Goal: Obtain resource: Download file/media

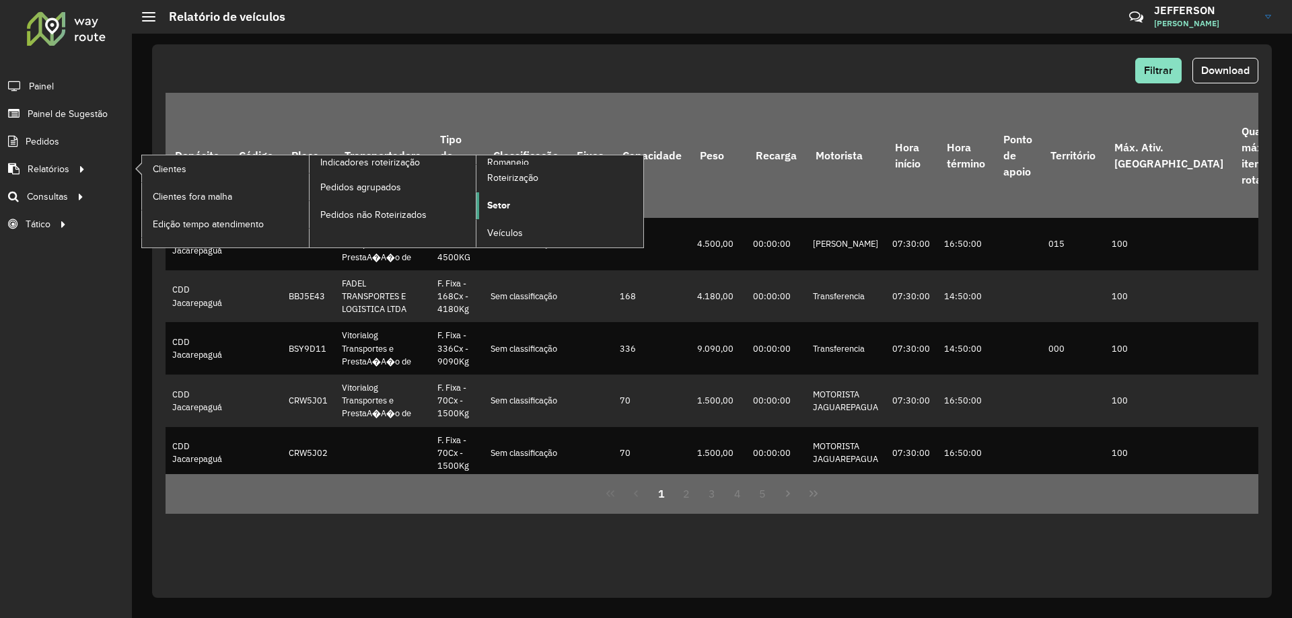
click at [510, 214] on link "Setor" at bounding box center [559, 205] width 167 height 27
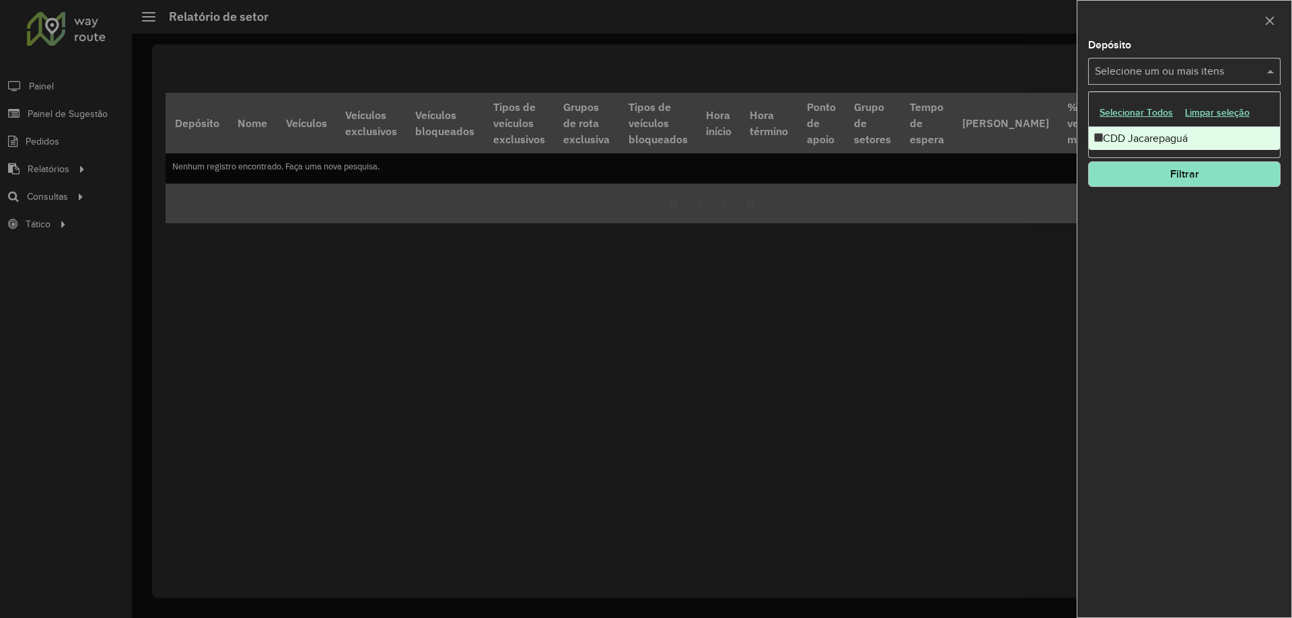
click at [1125, 66] on input "text" at bounding box center [1177, 72] width 172 height 16
click at [1106, 141] on div "CDD Jacarepaguá" at bounding box center [1183, 138] width 191 height 23
click at [1124, 268] on div "Depósito Selecione um ou mais itens CDD Jacarepaguá × × Grupo de Depósito Selec…" at bounding box center [1184, 328] width 214 height 577
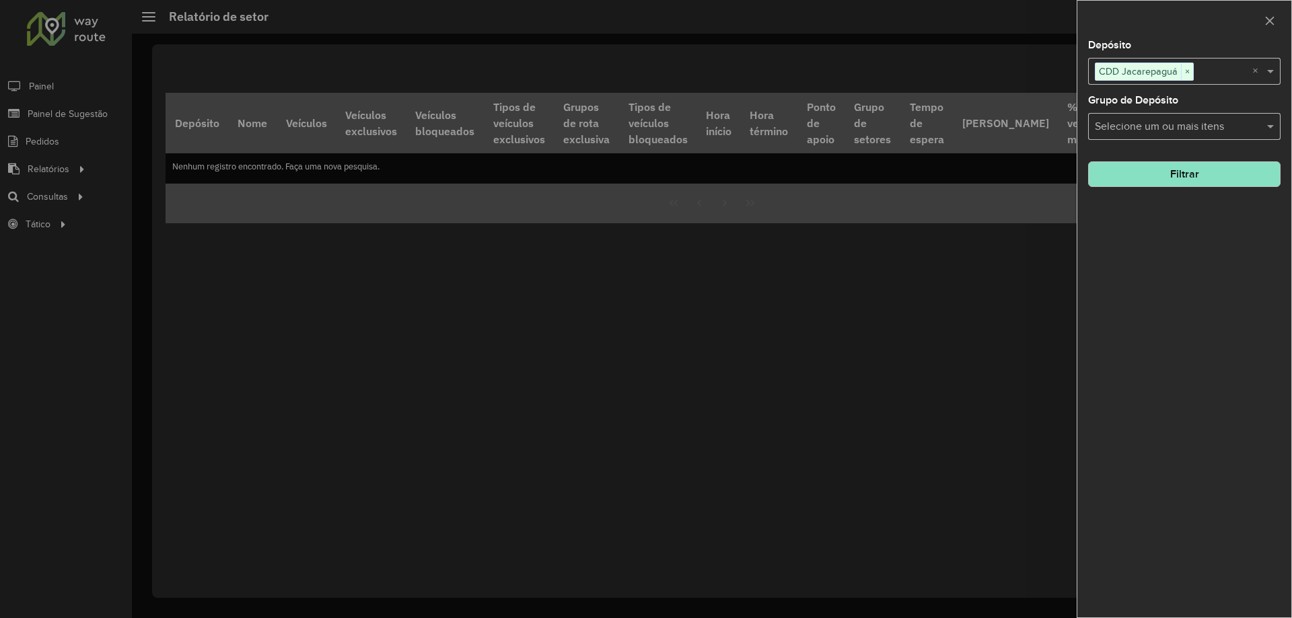
click at [1145, 132] on input "text" at bounding box center [1177, 127] width 172 height 16
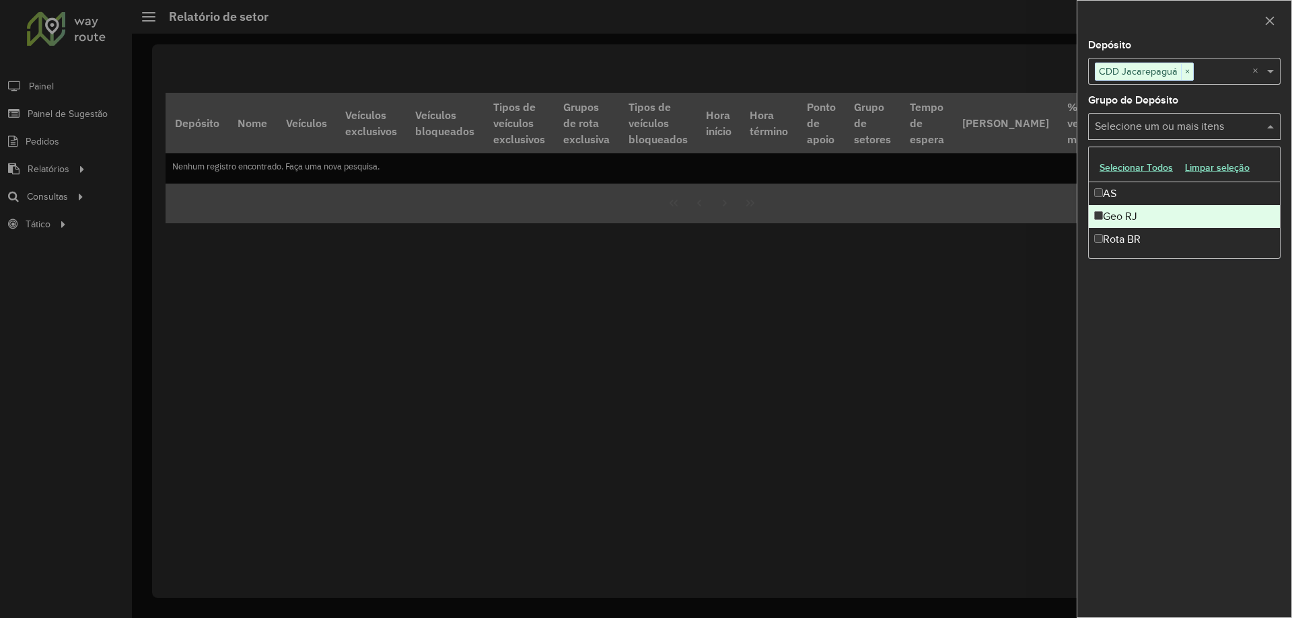
click at [1117, 239] on div "Rota BR" at bounding box center [1183, 239] width 191 height 23
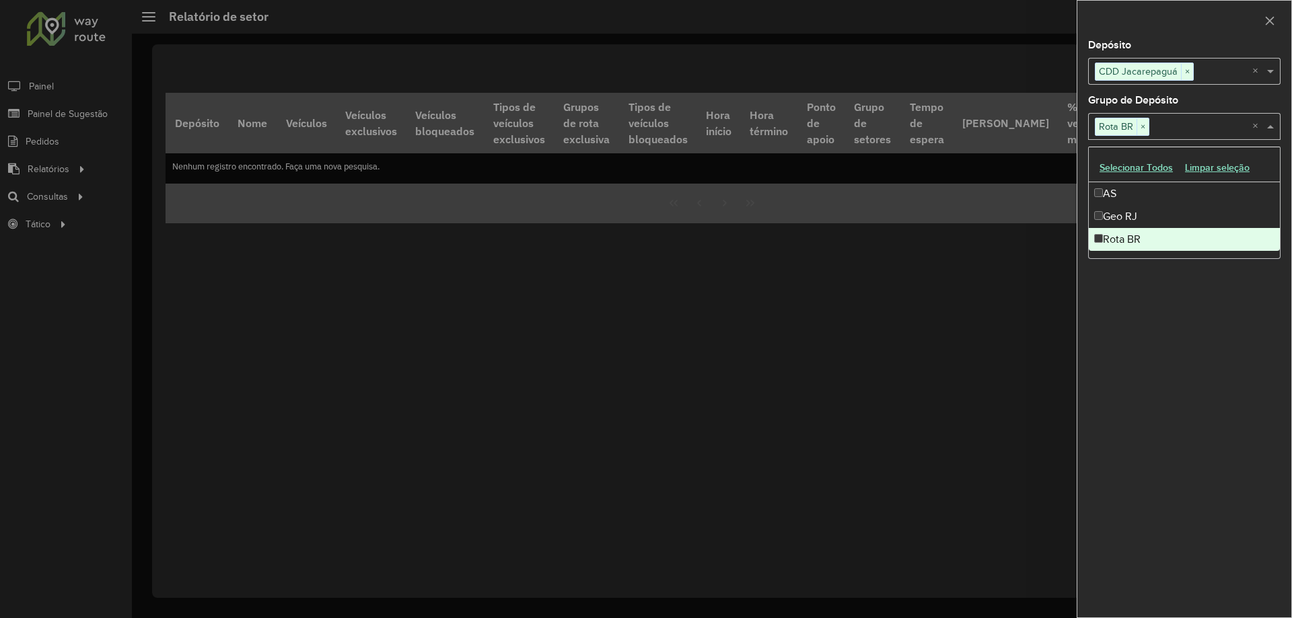
click at [1125, 274] on div "Depósito Selecione um ou mais itens CDD Jacarepaguá × × Grupo de Depósito Selec…" at bounding box center [1184, 328] width 214 height 577
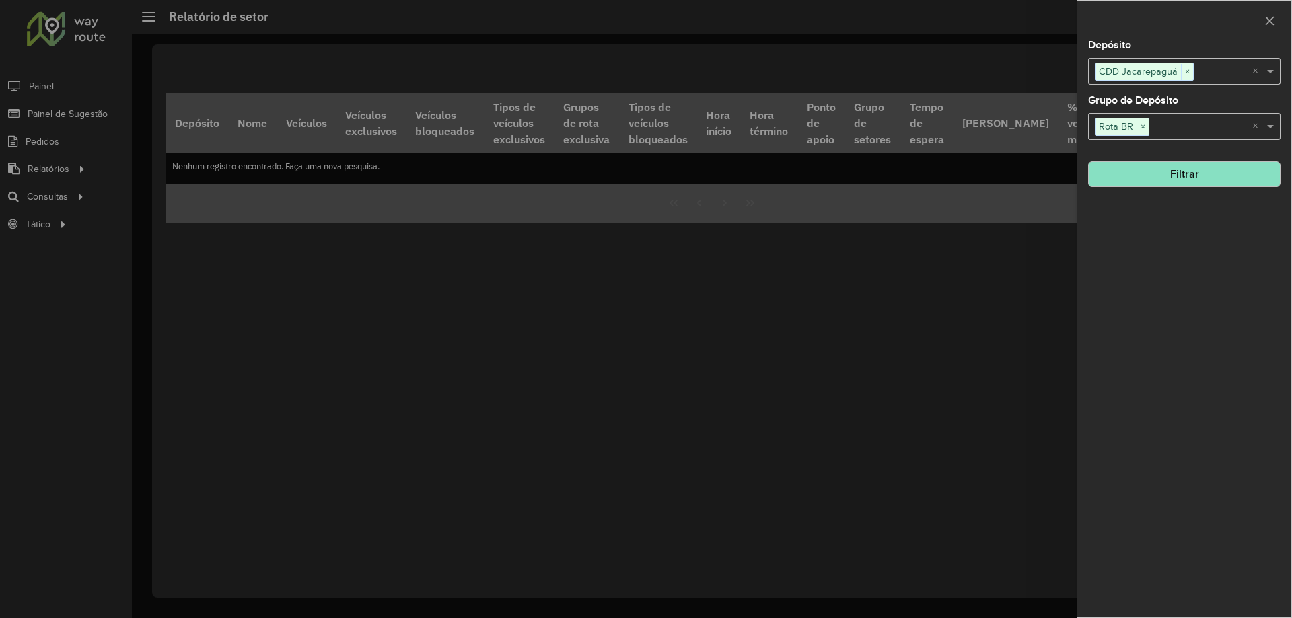
click at [1158, 176] on button "Filtrar" at bounding box center [1184, 174] width 192 height 26
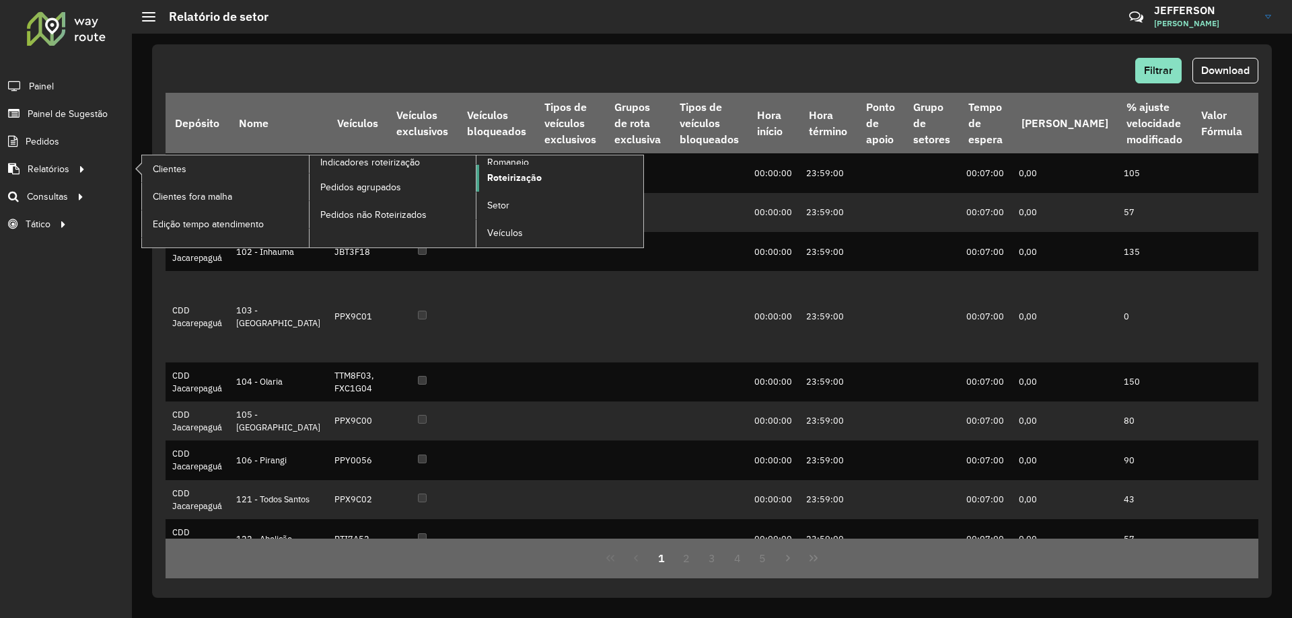
click at [510, 182] on span "Roteirização" at bounding box center [514, 178] width 54 height 14
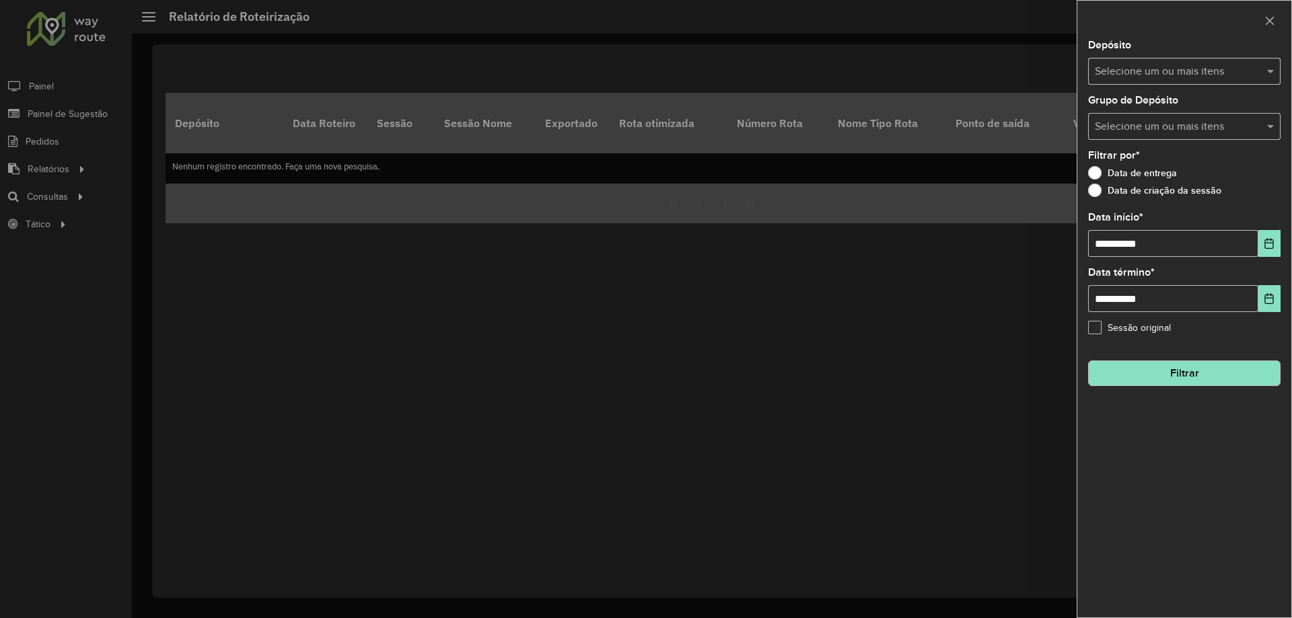
click at [112, 192] on div at bounding box center [646, 309] width 1292 height 618
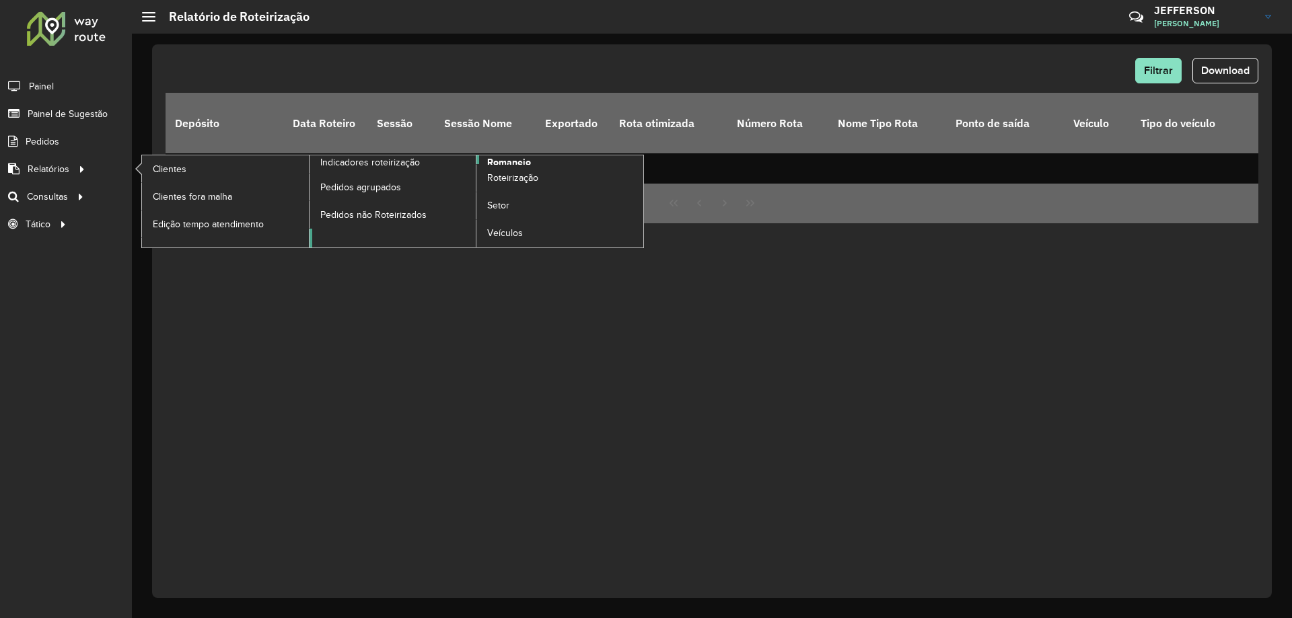
click at [527, 161] on span "Romaneio" at bounding box center [509, 162] width 44 height 14
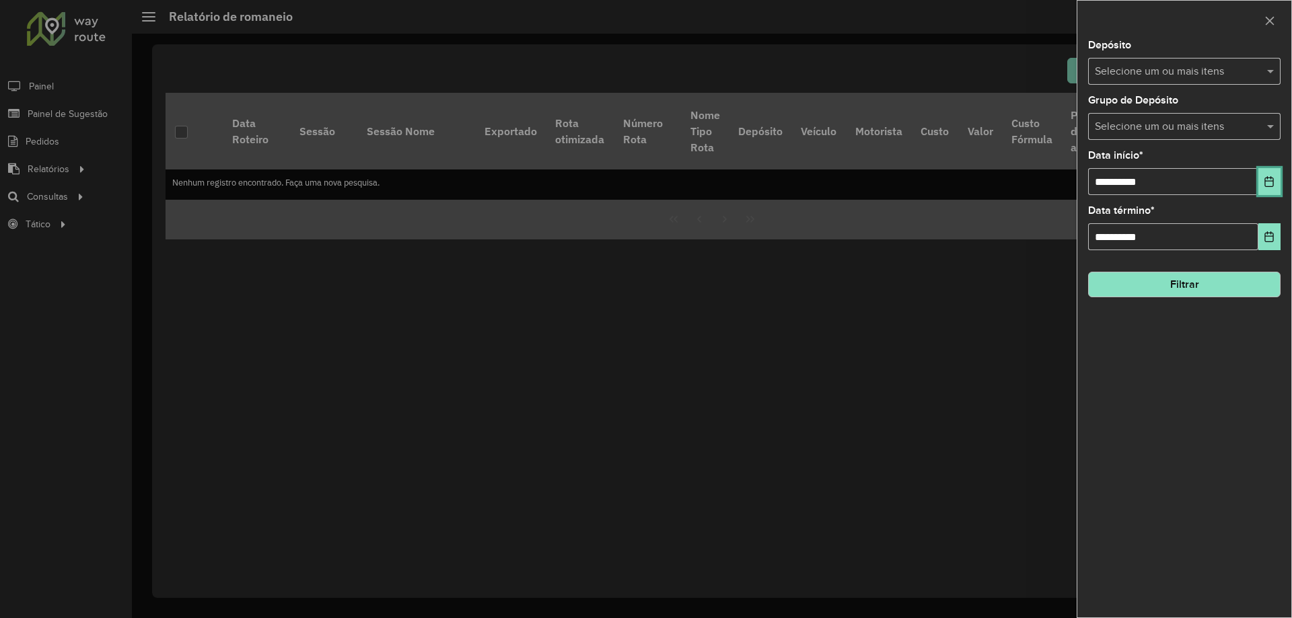
click at [1264, 181] on icon "Choose Date" at bounding box center [1268, 181] width 11 height 11
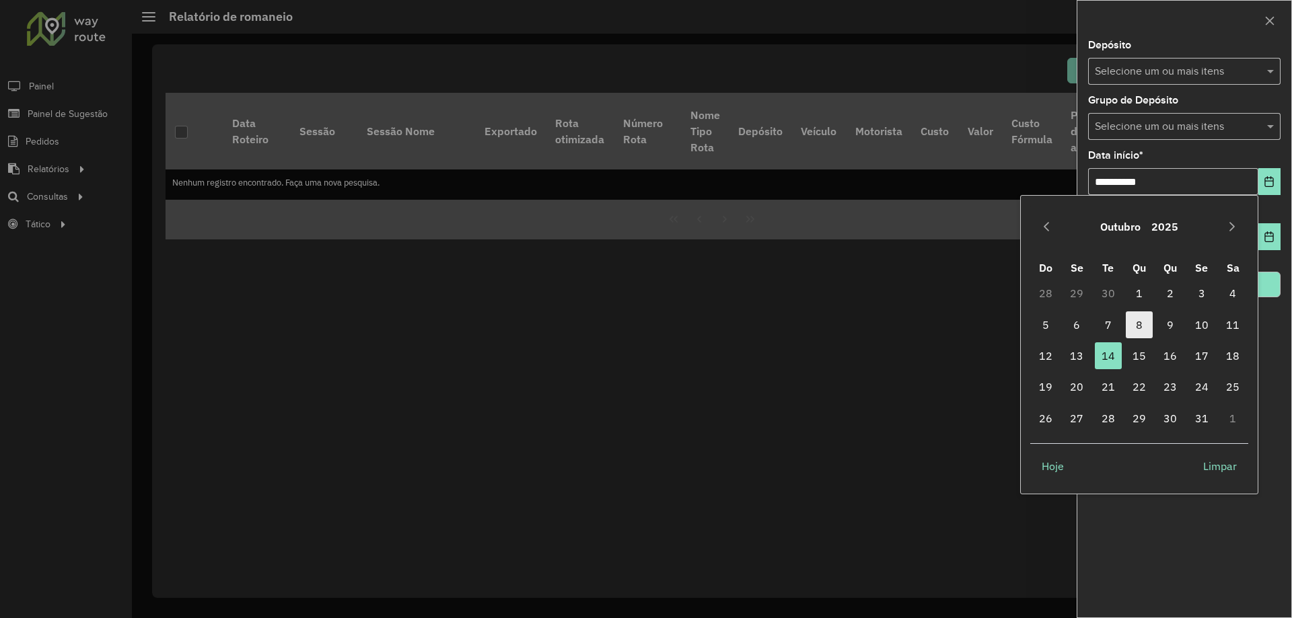
click at [1144, 321] on span "8" at bounding box center [1138, 324] width 27 height 27
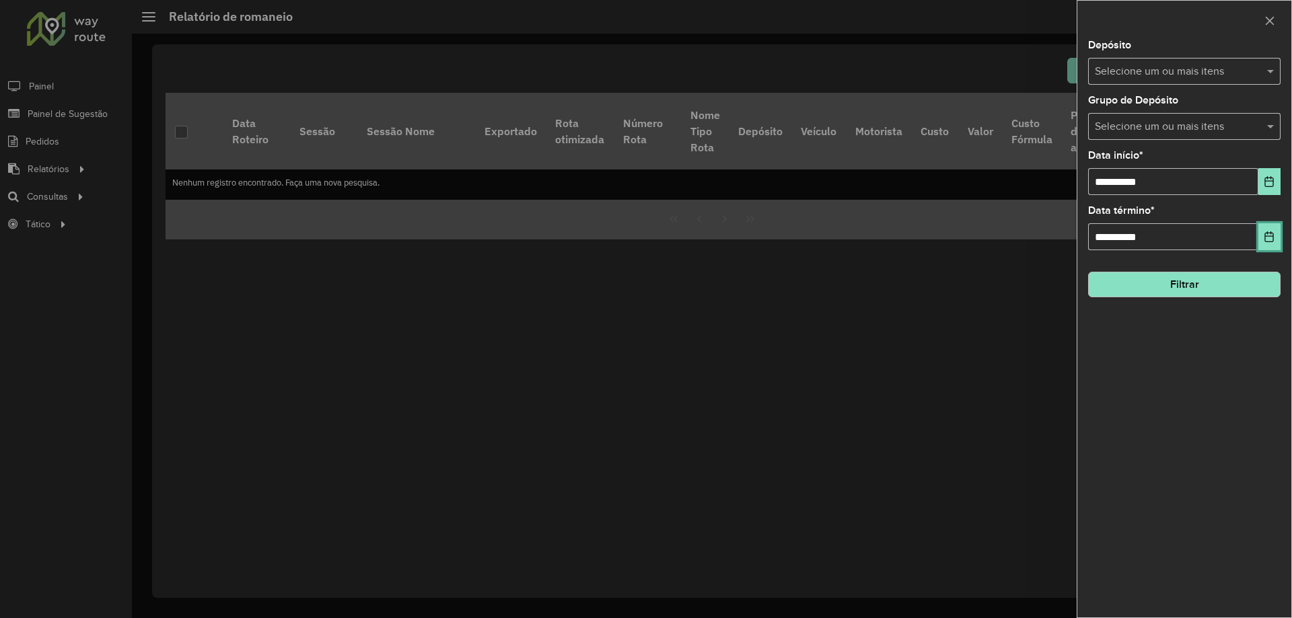
click at [1276, 235] on button "Choose Date" at bounding box center [1269, 236] width 22 height 27
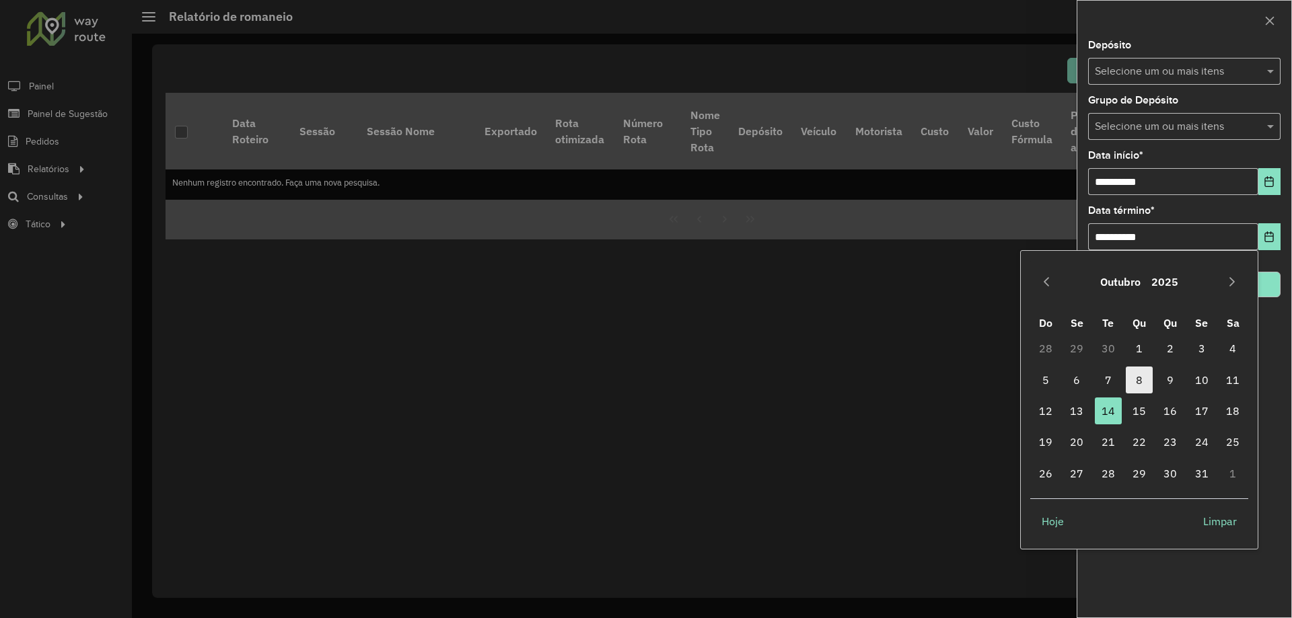
click at [1140, 382] on span "8" at bounding box center [1138, 380] width 27 height 27
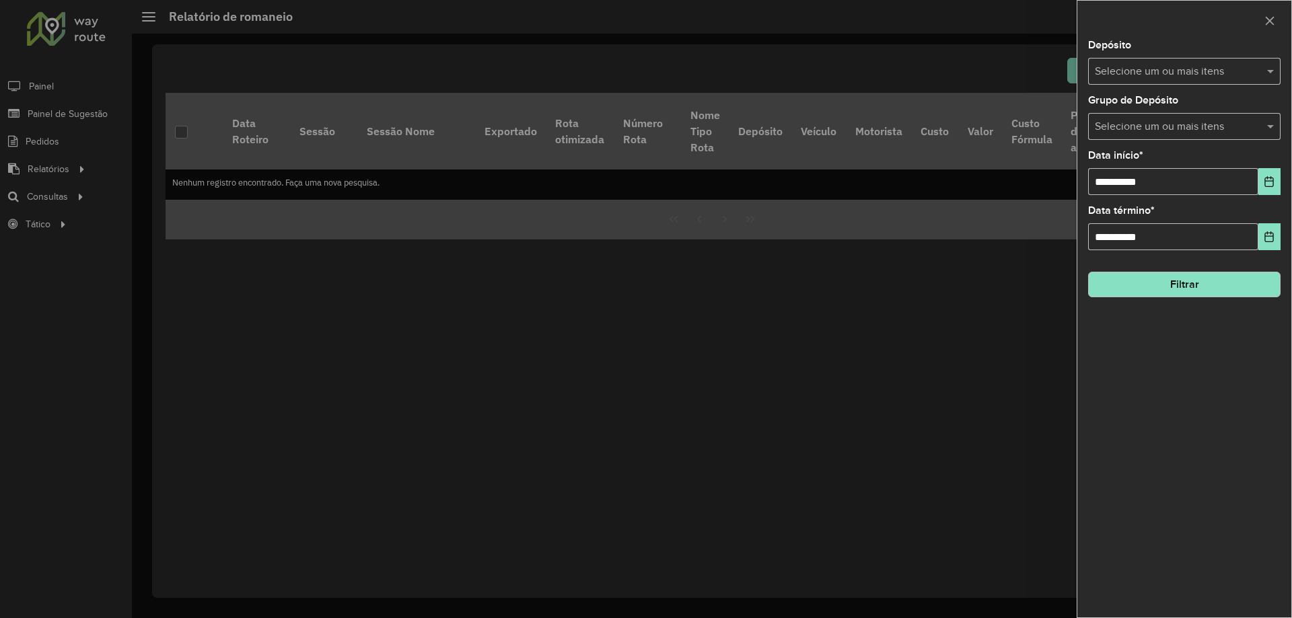
click at [1152, 66] on input "text" at bounding box center [1177, 72] width 172 height 16
click at [1140, 133] on div "CDD Jacarepaguá" at bounding box center [1183, 138] width 191 height 23
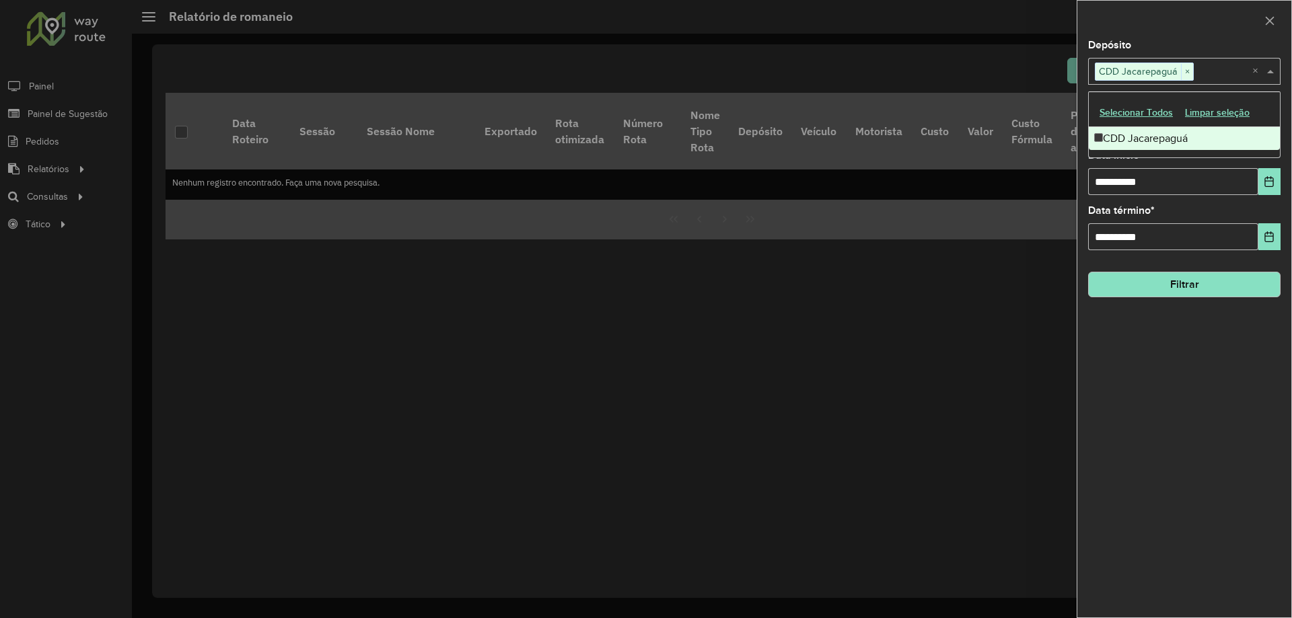
click at [1172, 354] on div "**********" at bounding box center [1184, 328] width 214 height 577
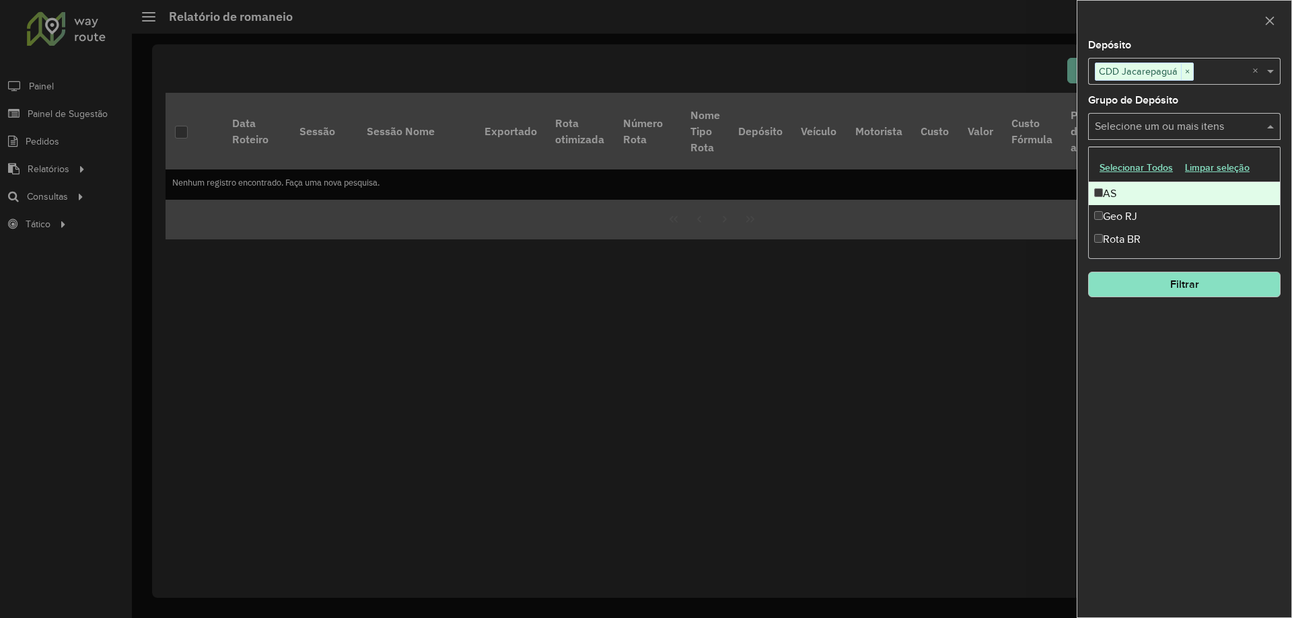
click at [1135, 130] on input "text" at bounding box center [1177, 127] width 172 height 16
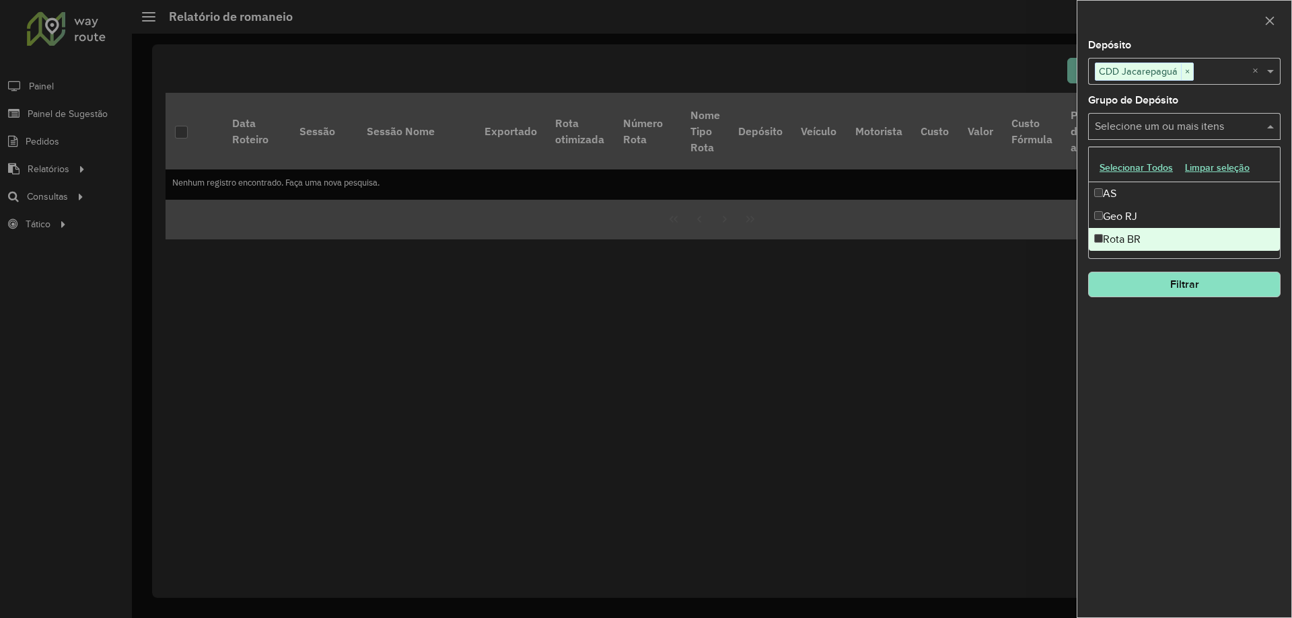
click at [1133, 239] on div "Rota BR" at bounding box center [1183, 239] width 191 height 23
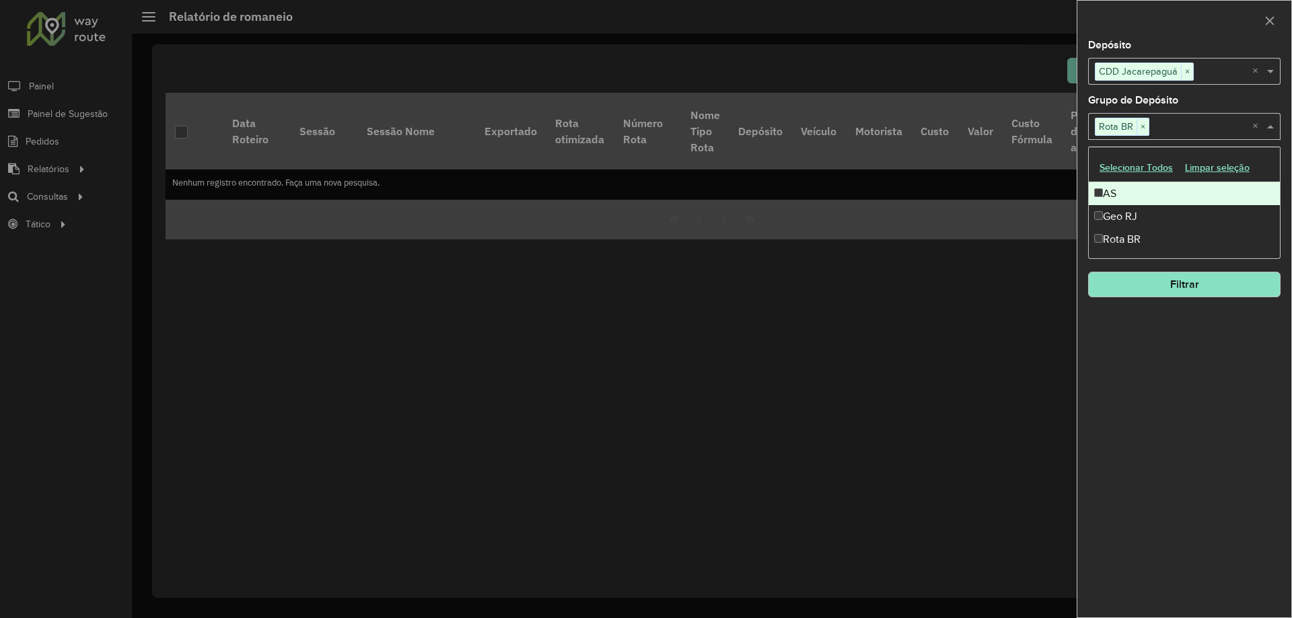
click at [1276, 122] on span at bounding box center [1271, 126] width 17 height 16
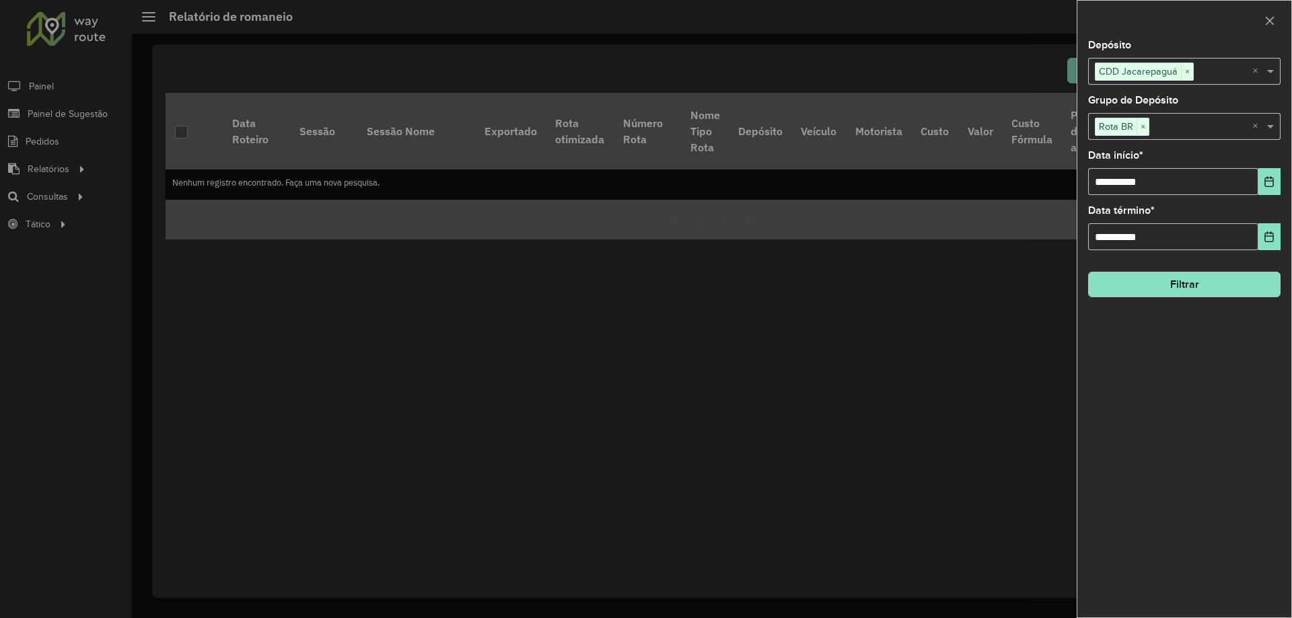
click at [1206, 291] on button "Filtrar" at bounding box center [1184, 285] width 192 height 26
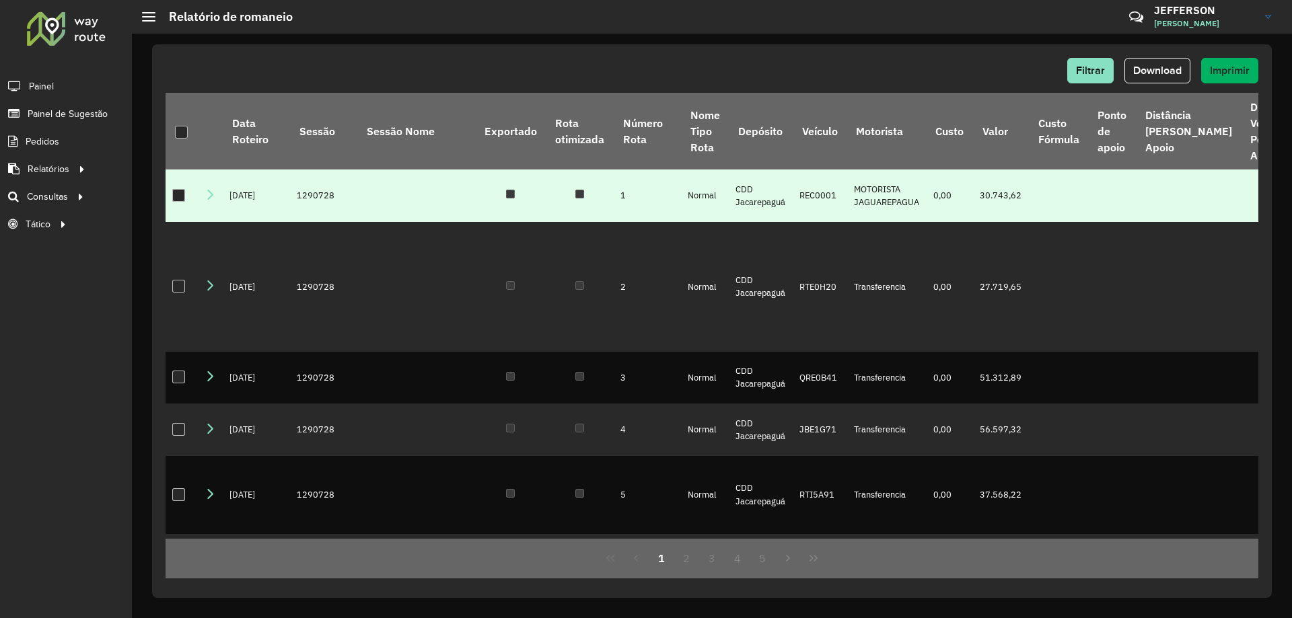
click at [214, 200] on link at bounding box center [209, 195] width 11 height 11
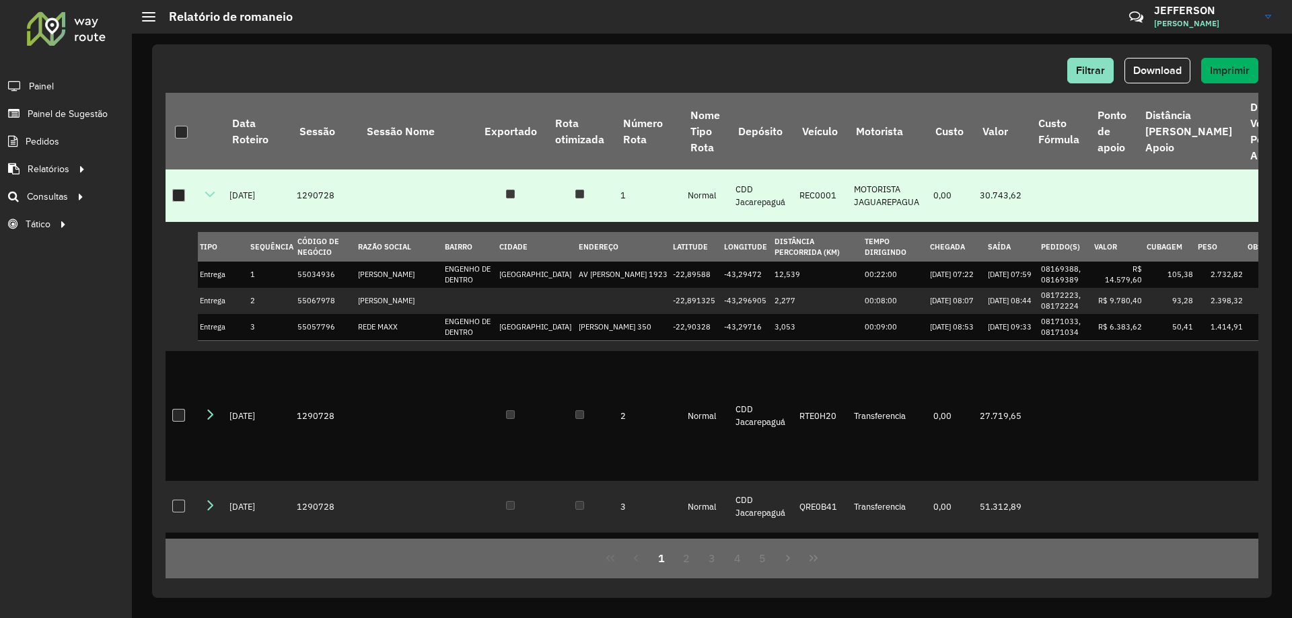
click at [214, 200] on link at bounding box center [209, 195] width 11 height 11
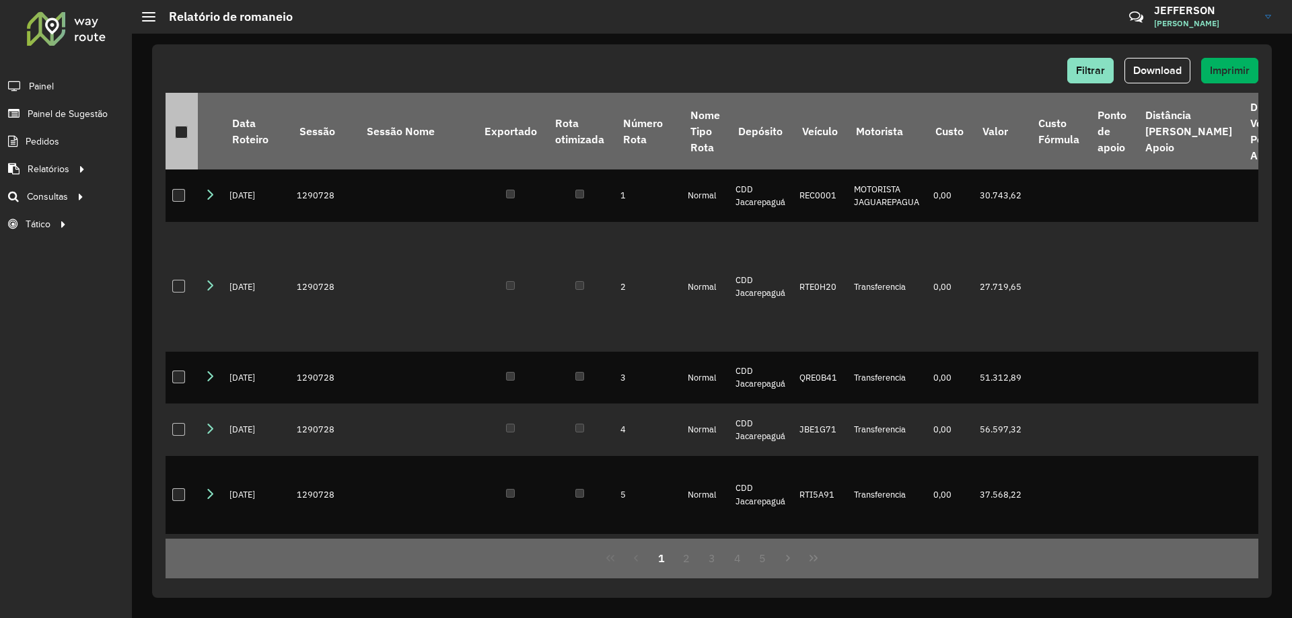
click at [180, 133] on div at bounding box center [181, 132] width 13 height 13
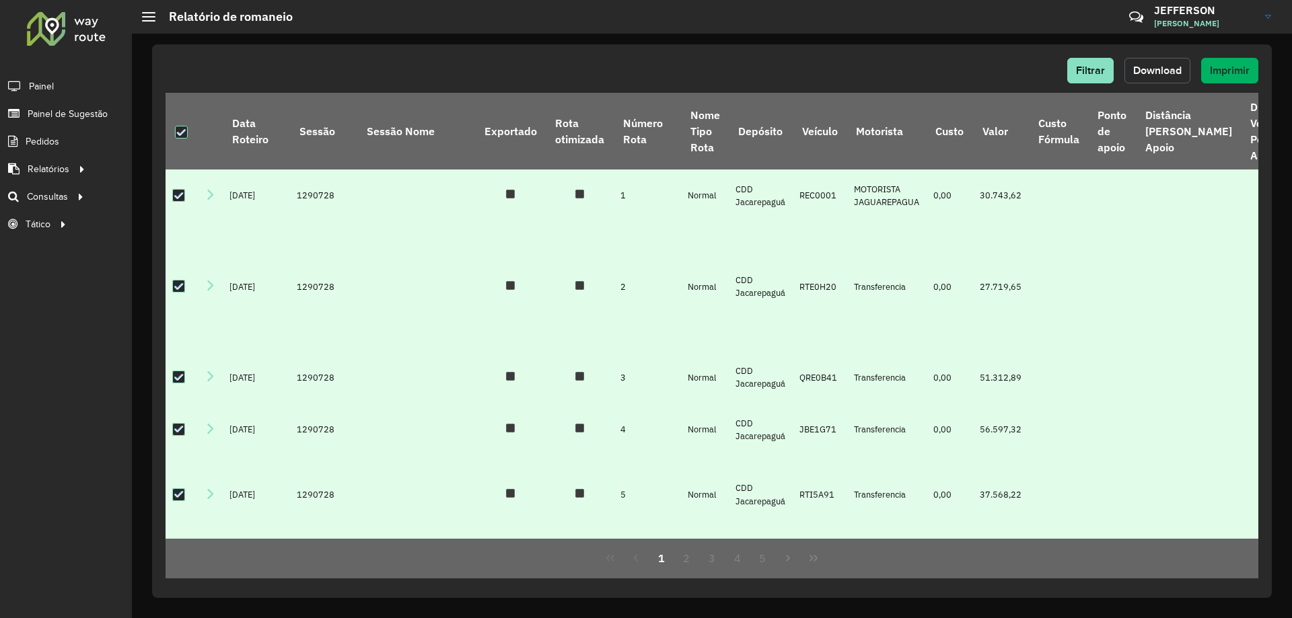
click at [1155, 74] on span "Download" at bounding box center [1157, 70] width 48 height 11
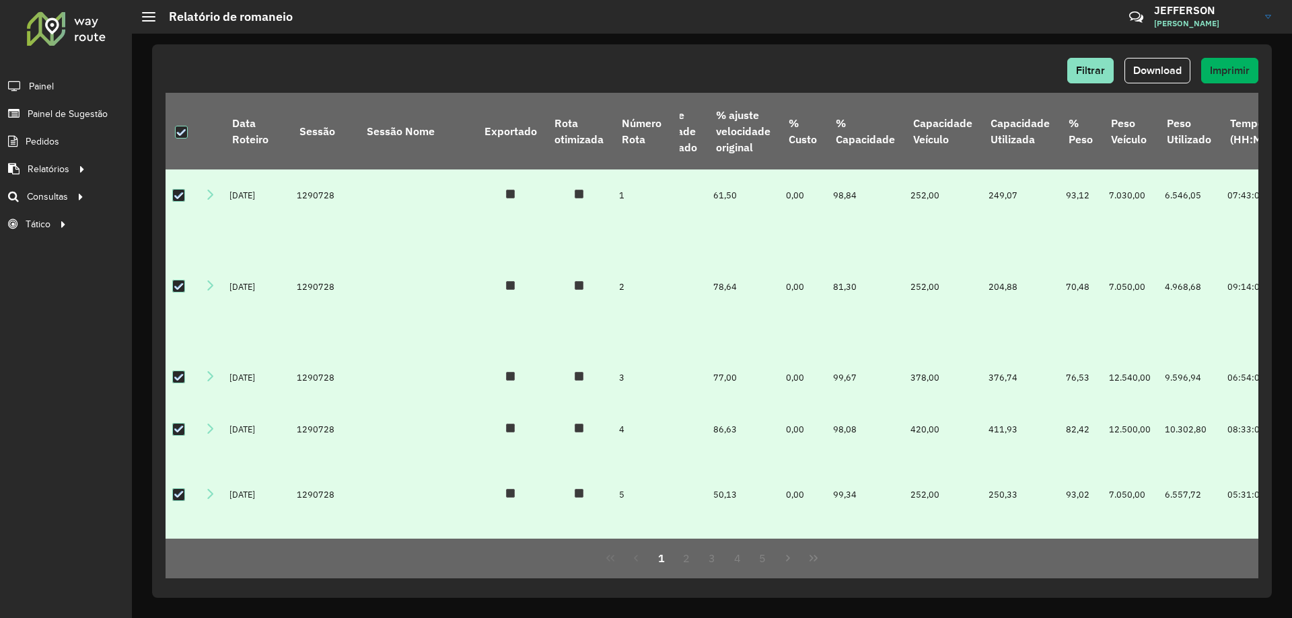
scroll to position [0, 1007]
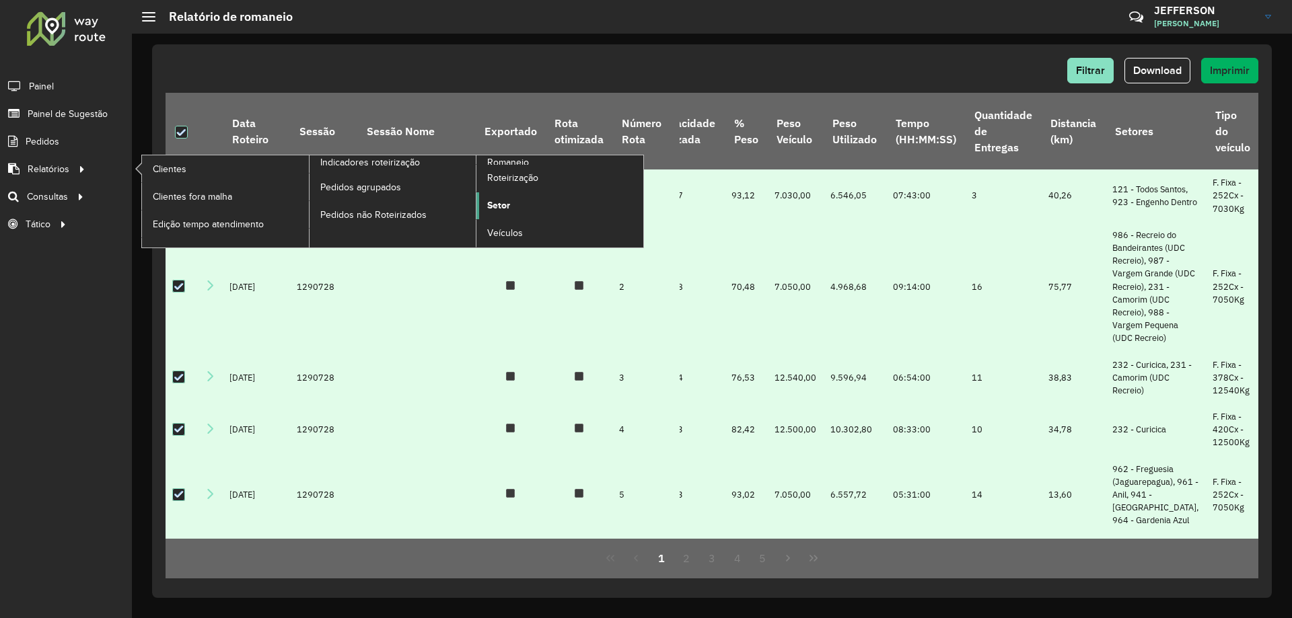
click at [500, 209] on span "Setor" at bounding box center [498, 205] width 23 height 14
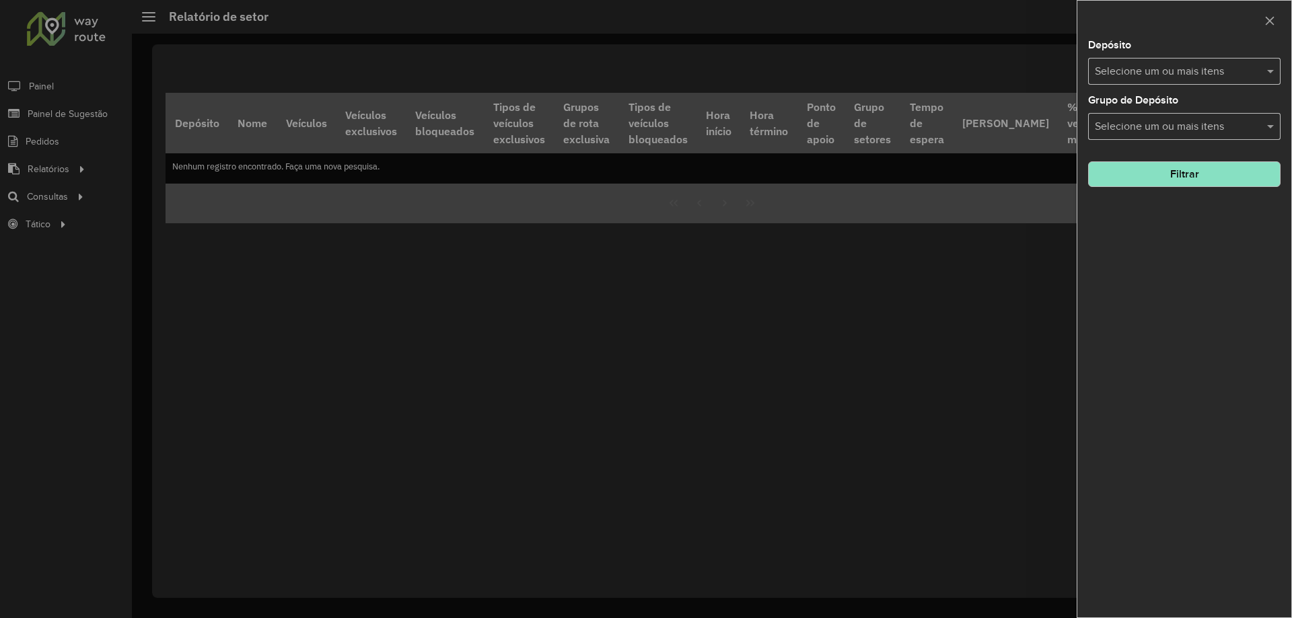
click at [1197, 73] on input "text" at bounding box center [1177, 72] width 172 height 16
click at [1141, 139] on div "CDD Jacarepaguá" at bounding box center [1183, 138] width 191 height 23
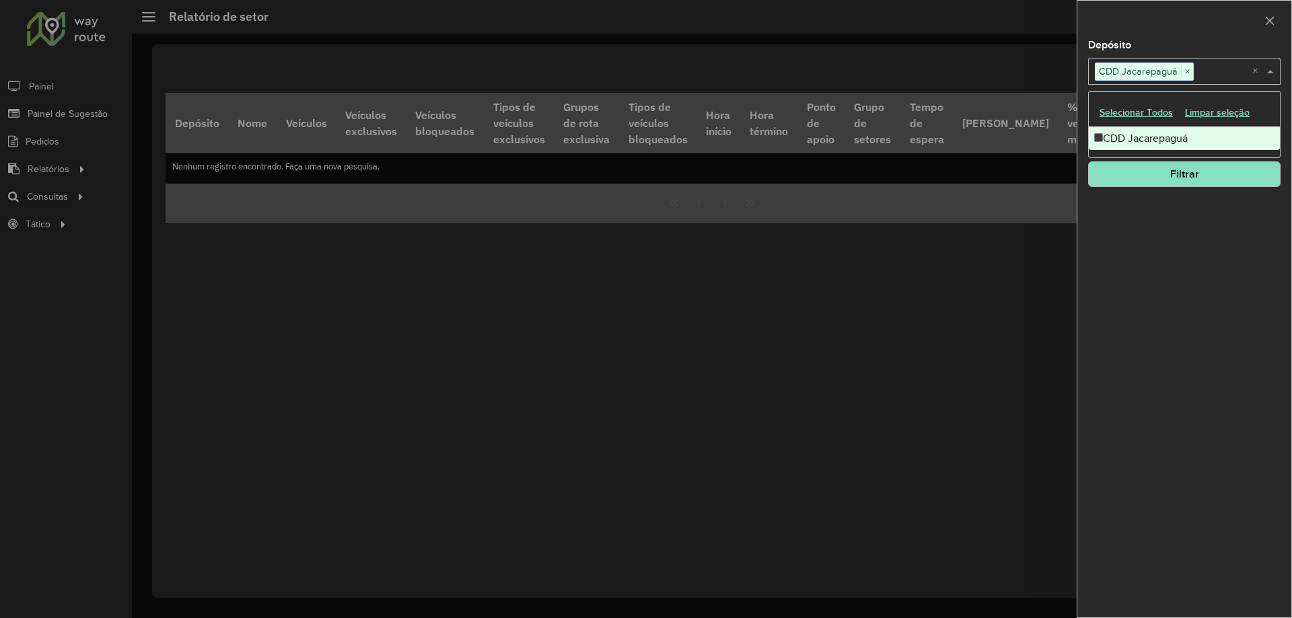
click at [1268, 74] on span at bounding box center [1271, 71] width 17 height 16
click at [1226, 122] on input "text" at bounding box center [1177, 127] width 172 height 16
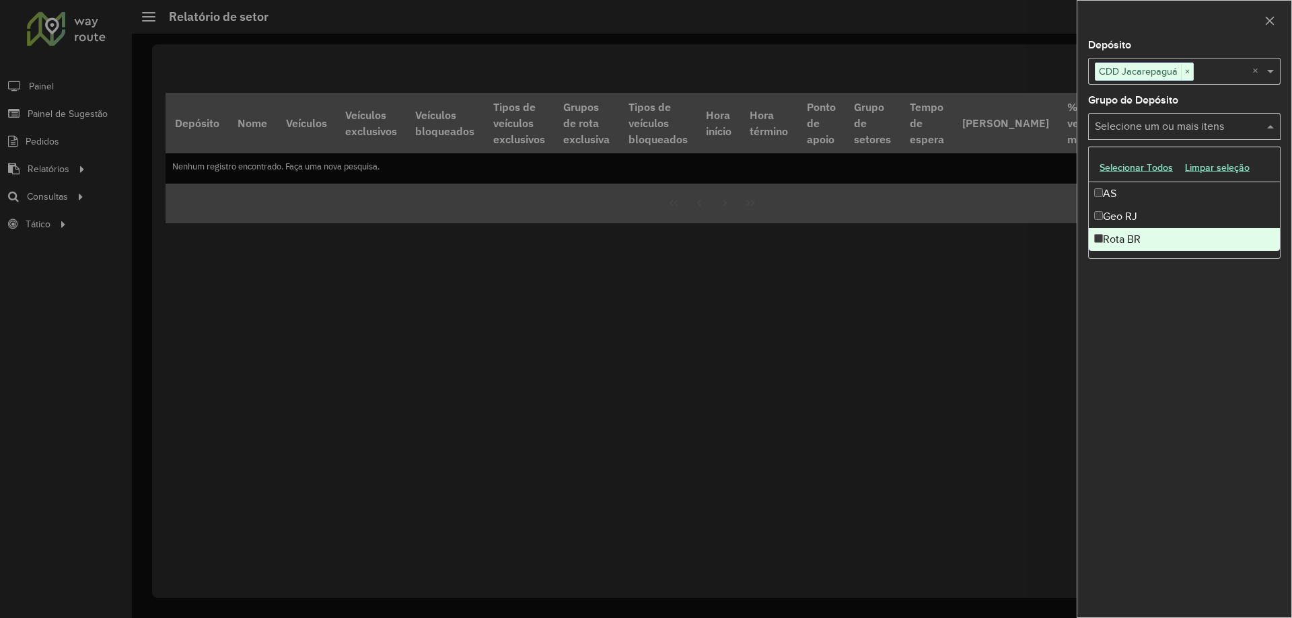
click at [1148, 235] on div "Rota BR" at bounding box center [1183, 239] width 191 height 23
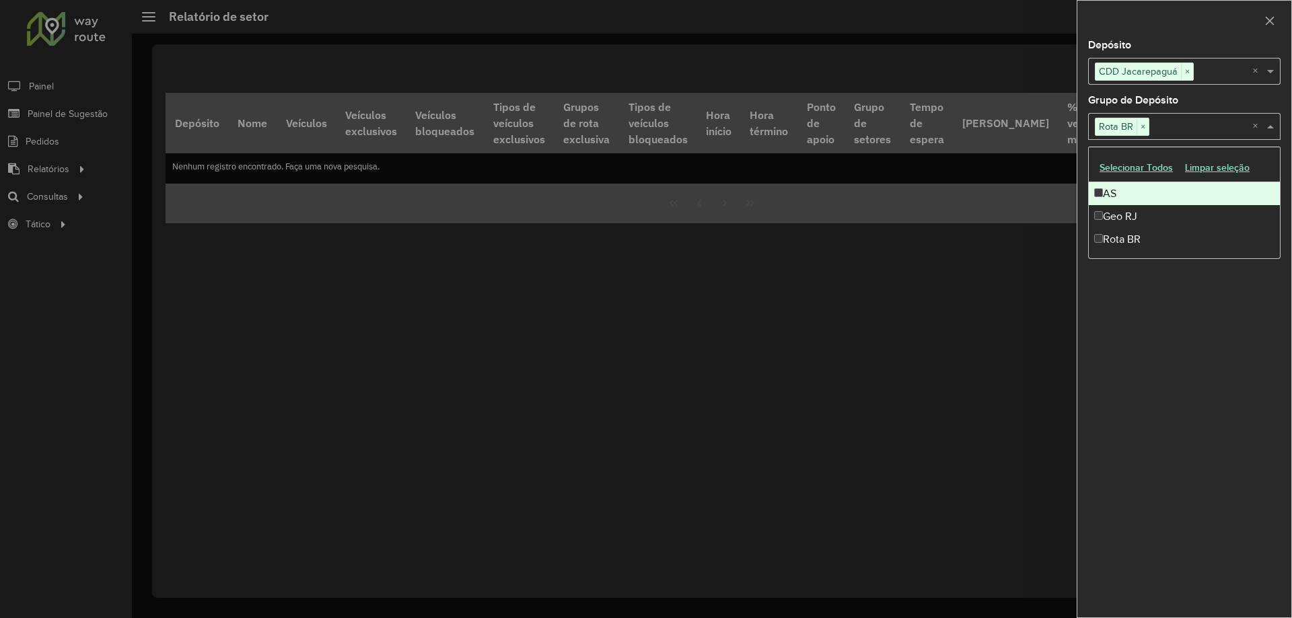
click at [1270, 135] on div "Selecione um ou mais itens Rota BR × ×" at bounding box center [1184, 126] width 192 height 27
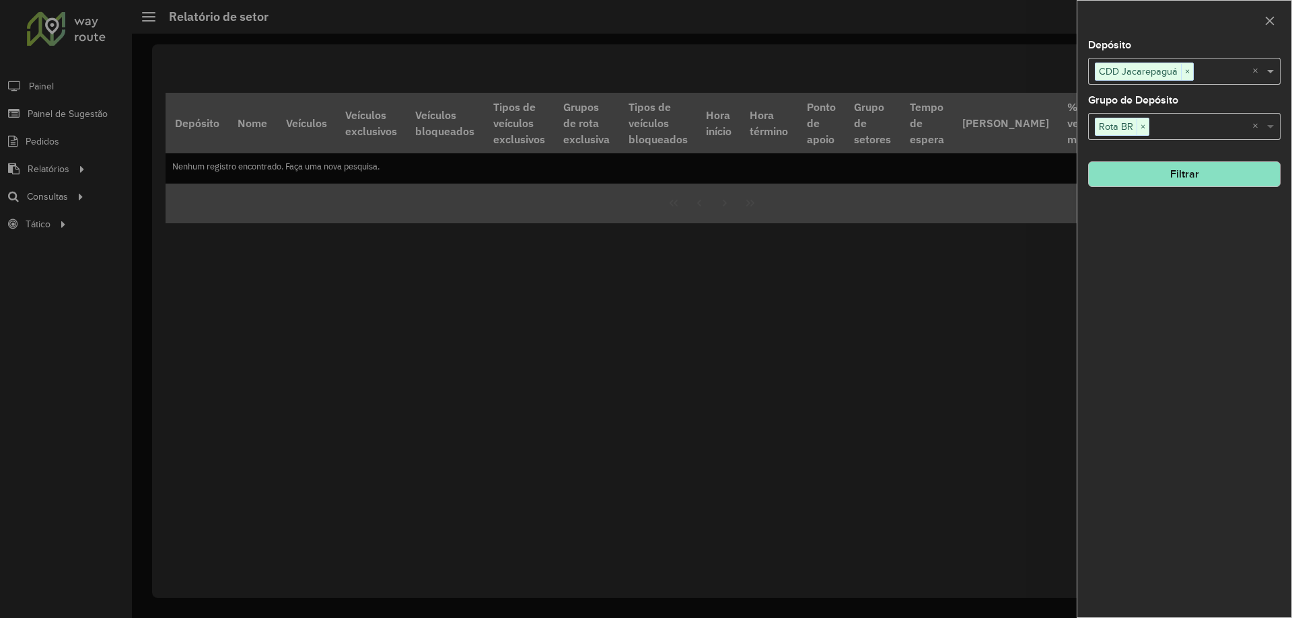
click at [1272, 130] on span at bounding box center [1271, 126] width 17 height 16
click at [1256, 170] on button "Filtrar" at bounding box center [1184, 174] width 192 height 26
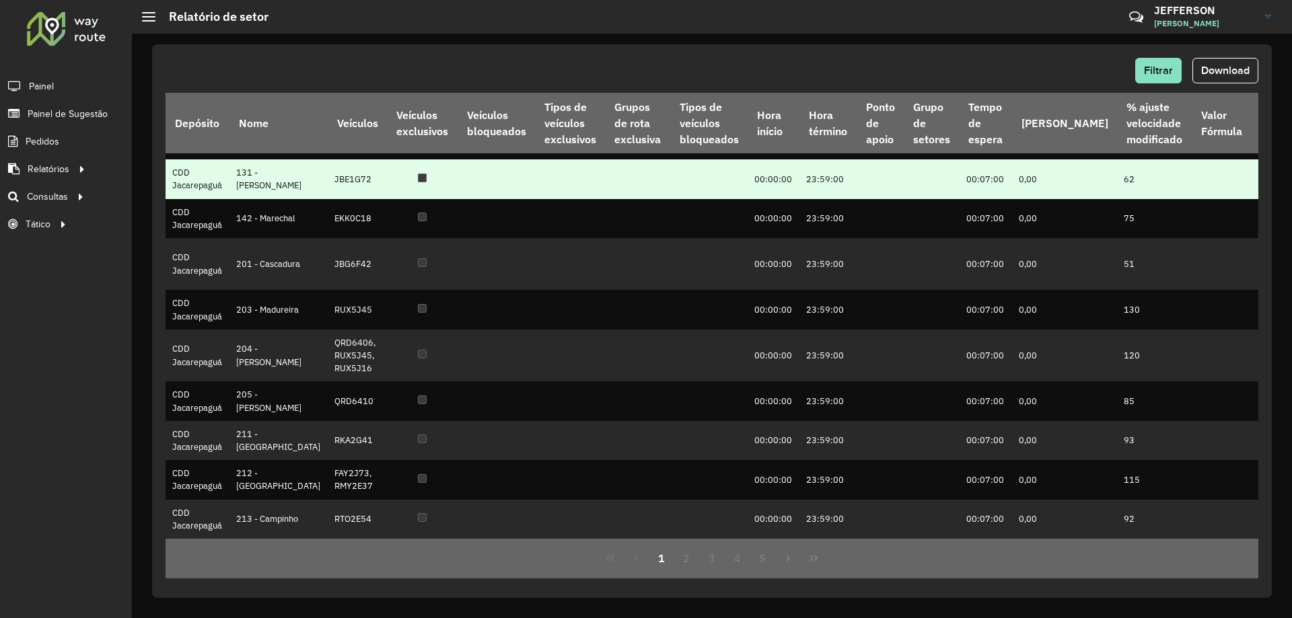
scroll to position [701, 0]
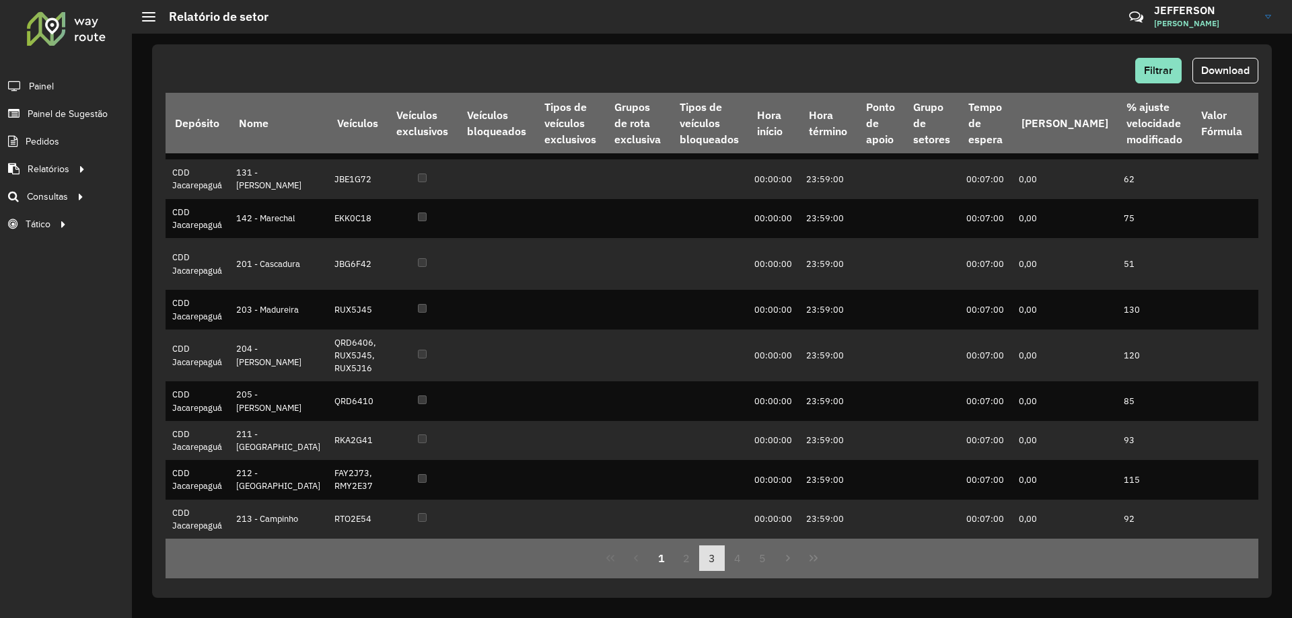
click at [705, 562] on button "3" at bounding box center [712, 559] width 26 height 26
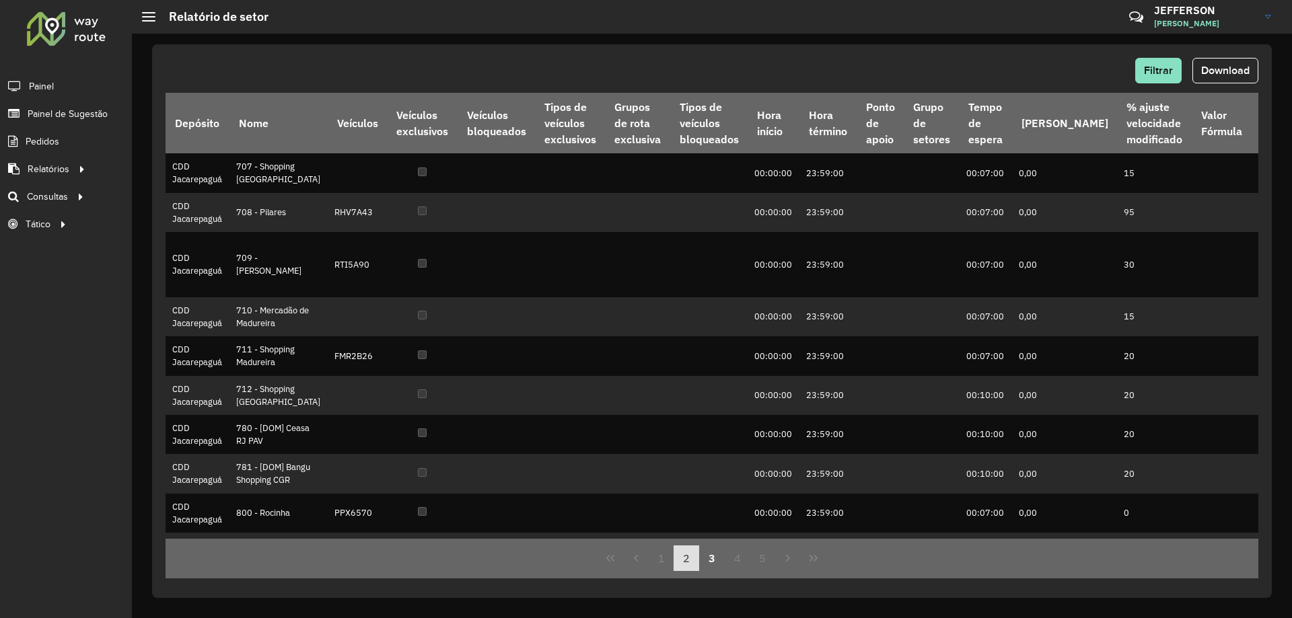
click at [698, 564] on span "1 2 3 4 5" at bounding box center [711, 559] width 127 height 26
click at [694, 564] on button "2" at bounding box center [686, 559] width 26 height 26
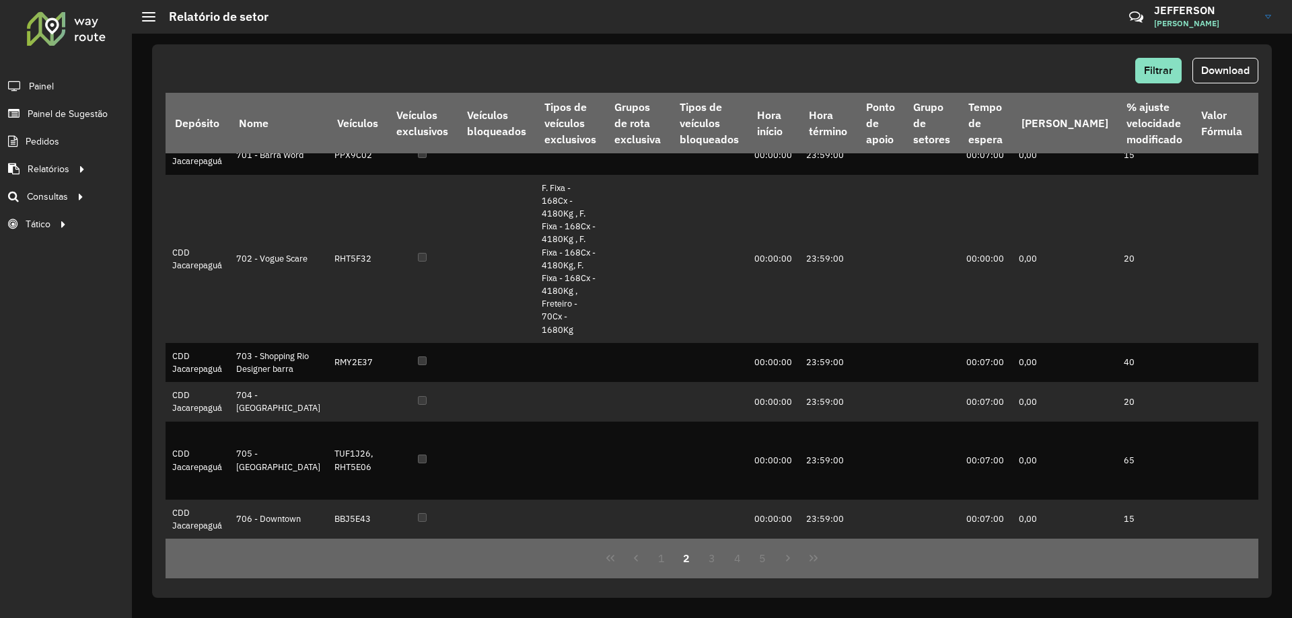
scroll to position [2301, 0]
click at [1206, 69] on span "Download" at bounding box center [1225, 70] width 48 height 11
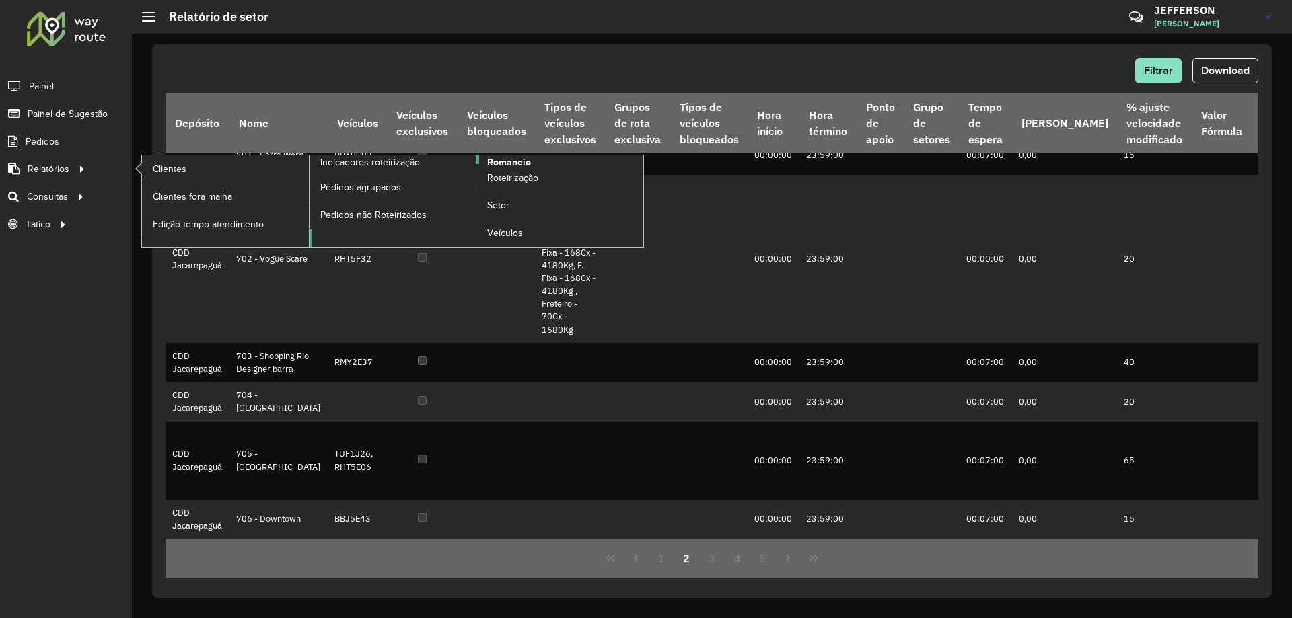
click at [515, 163] on span "Romaneio" at bounding box center [509, 162] width 44 height 14
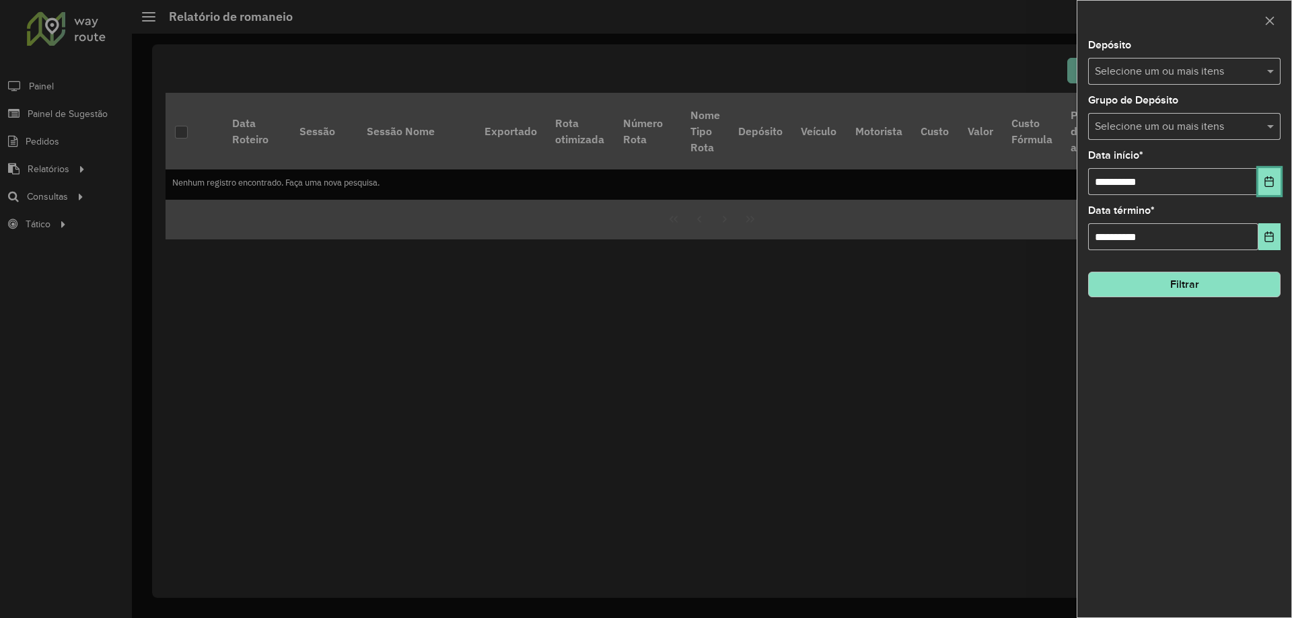
click at [1273, 185] on icon "Choose Date" at bounding box center [1269, 181] width 9 height 11
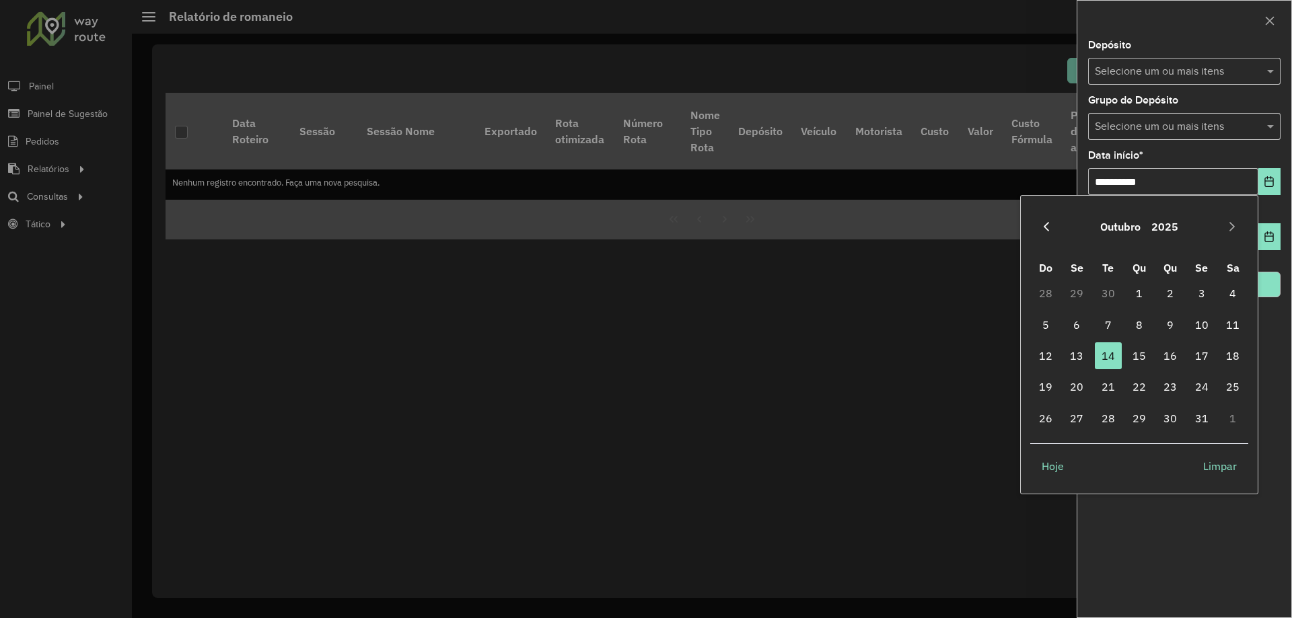
click at [1043, 223] on icon "Previous Month" at bounding box center [1046, 226] width 11 height 11
click at [1074, 301] on span "1" at bounding box center [1076, 293] width 27 height 27
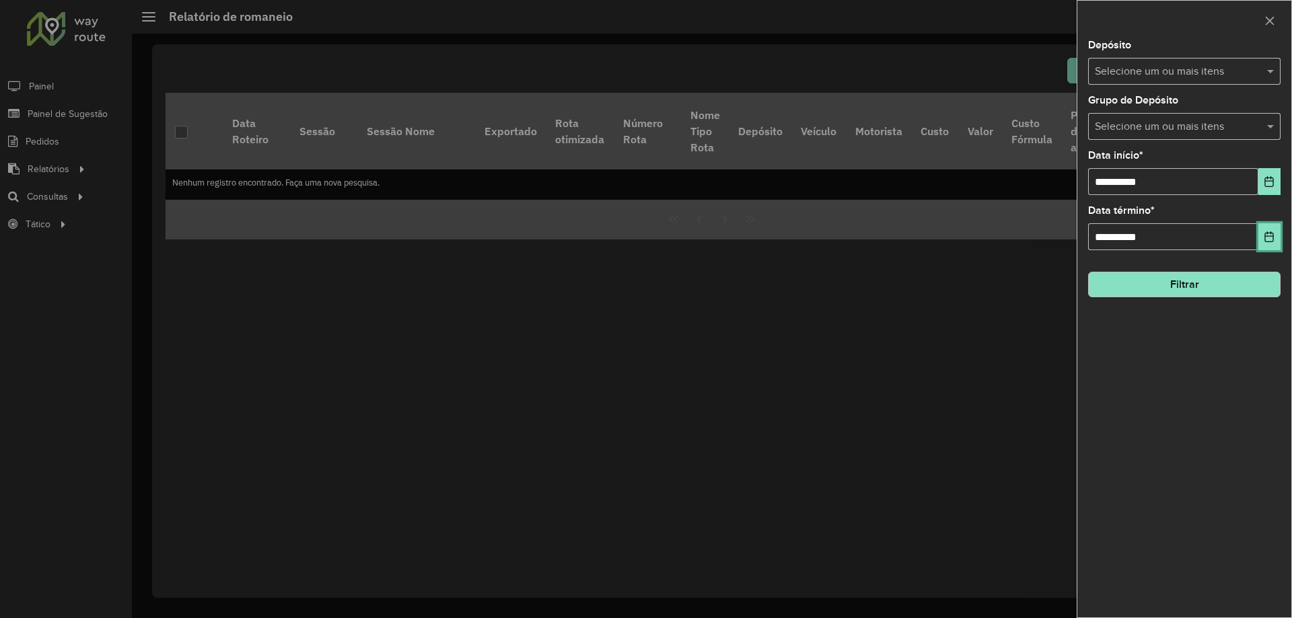
click at [1265, 234] on icon "Choose Date" at bounding box center [1269, 236] width 9 height 11
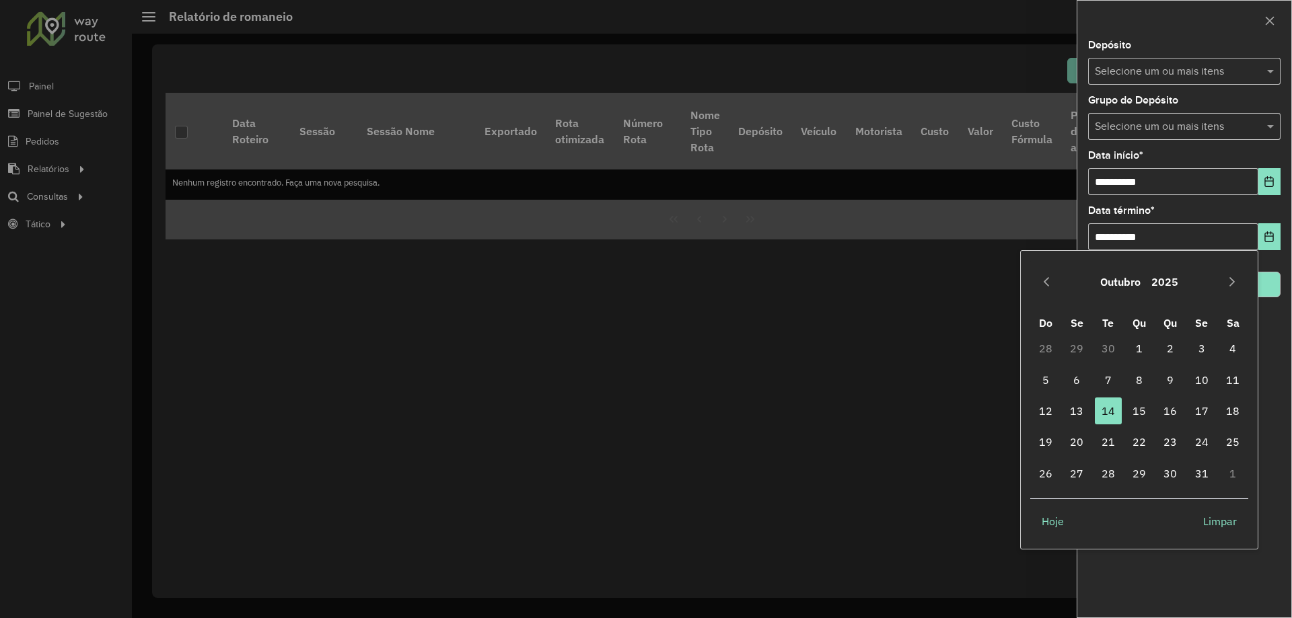
click at [1106, 350] on td "30" at bounding box center [1107, 348] width 31 height 31
click at [1057, 288] on div "[DATE]" at bounding box center [1139, 281] width 219 height 43
click at [1045, 288] on button "Previous Month" at bounding box center [1046, 282] width 22 height 22
click at [1109, 476] on span "30" at bounding box center [1107, 473] width 27 height 27
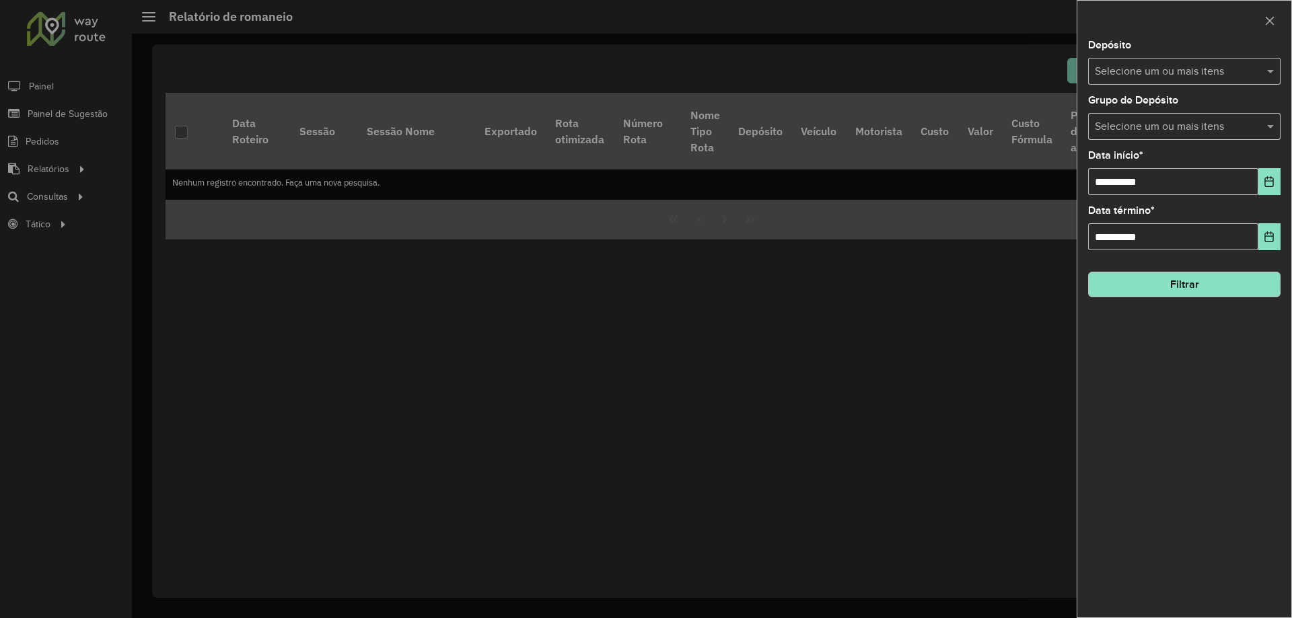
click at [1154, 67] on input "text" at bounding box center [1177, 72] width 172 height 16
click at [1118, 139] on div "CDD Jacarepaguá" at bounding box center [1183, 138] width 191 height 23
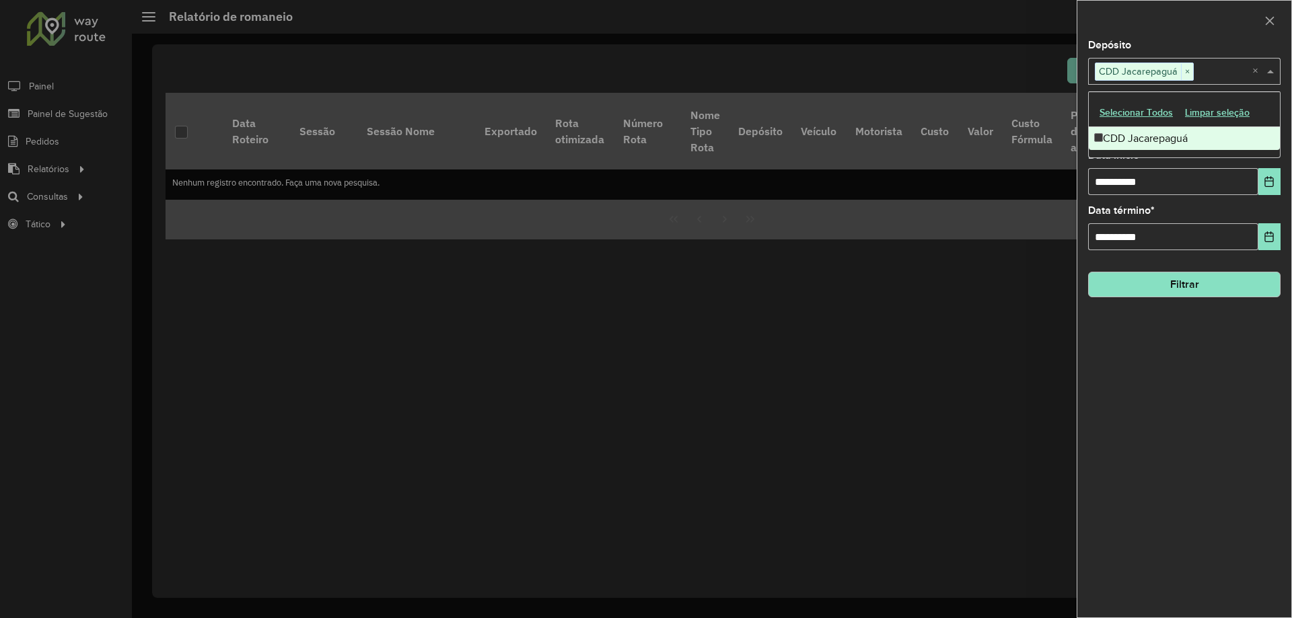
click at [1268, 70] on span at bounding box center [1271, 71] width 17 height 16
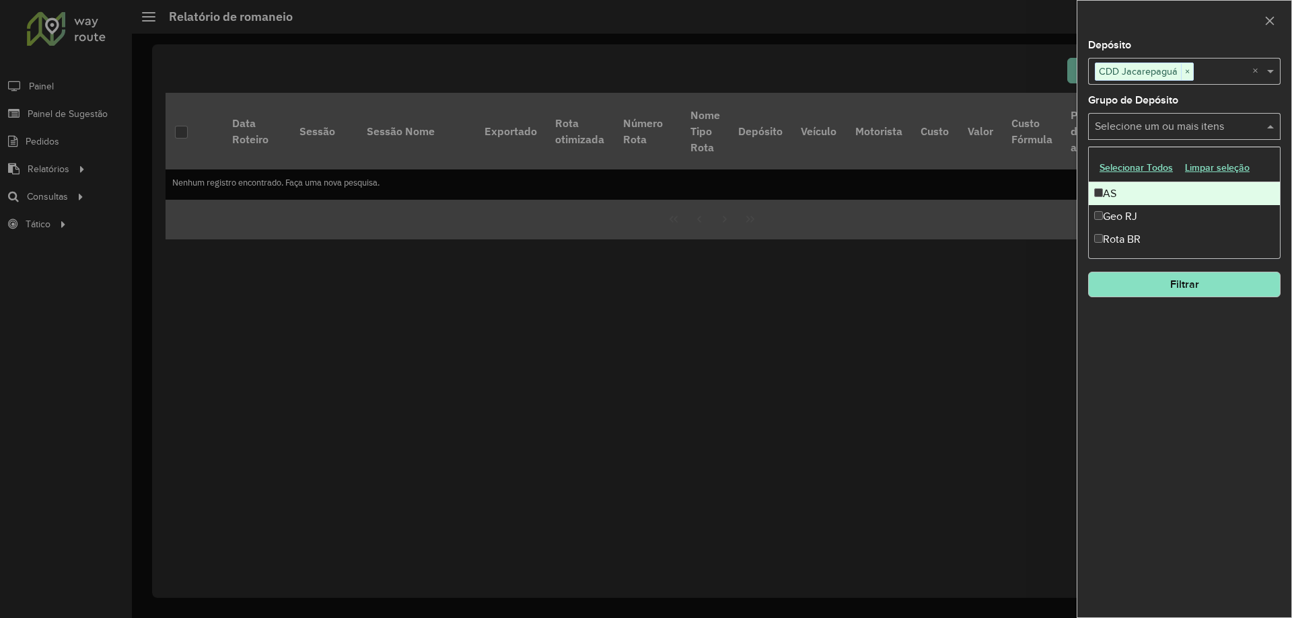
click at [1232, 124] on input "text" at bounding box center [1177, 127] width 172 height 16
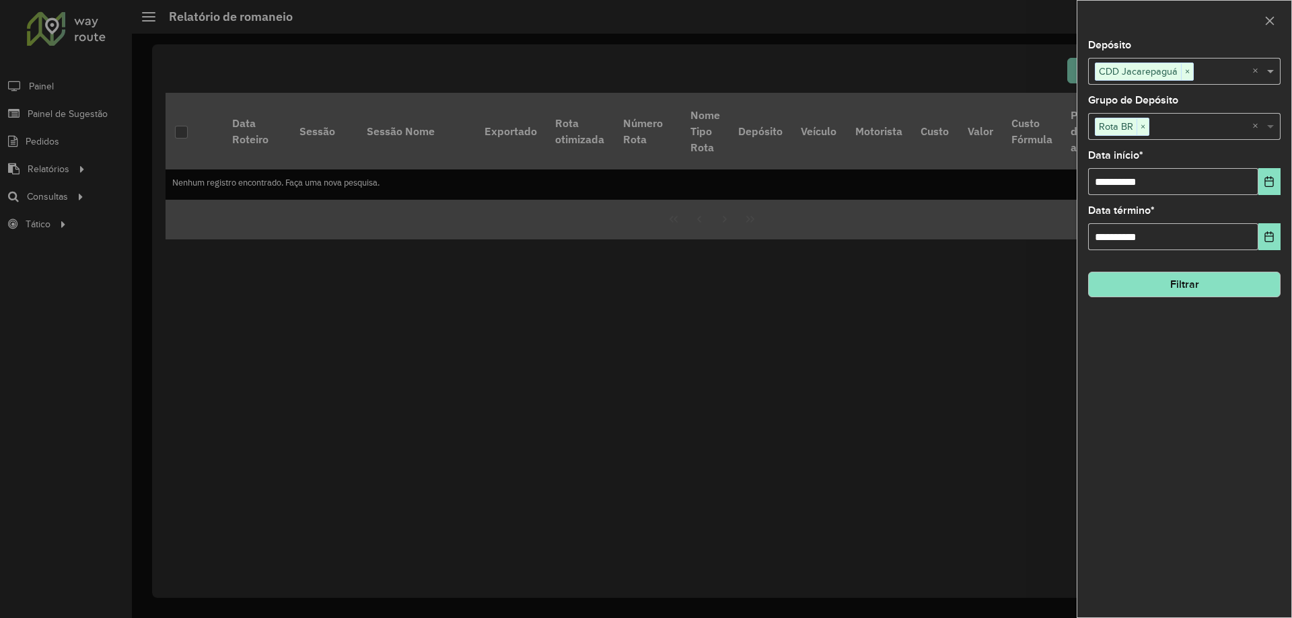
click at [1275, 128] on span at bounding box center [1271, 126] width 17 height 16
click at [1132, 283] on button "Filtrar" at bounding box center [1184, 285] width 192 height 26
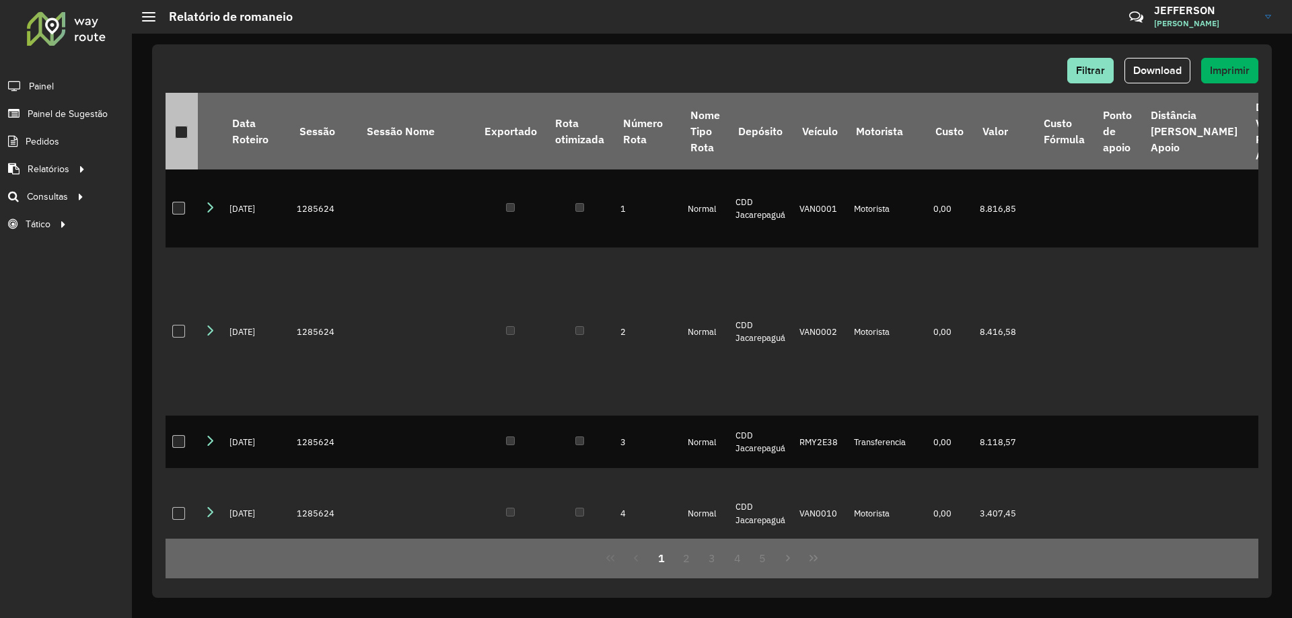
click at [186, 136] on div at bounding box center [181, 132] width 13 height 13
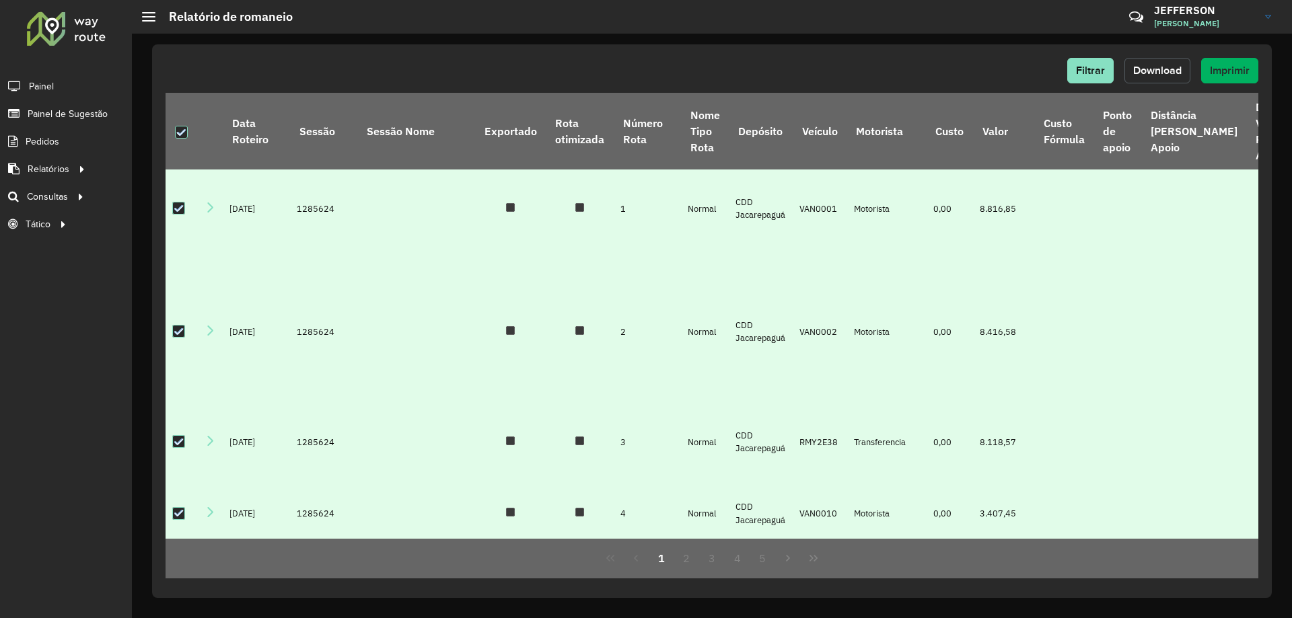
click at [1166, 72] on span "Download" at bounding box center [1157, 70] width 48 height 11
